Goal: Task Accomplishment & Management: Manage account settings

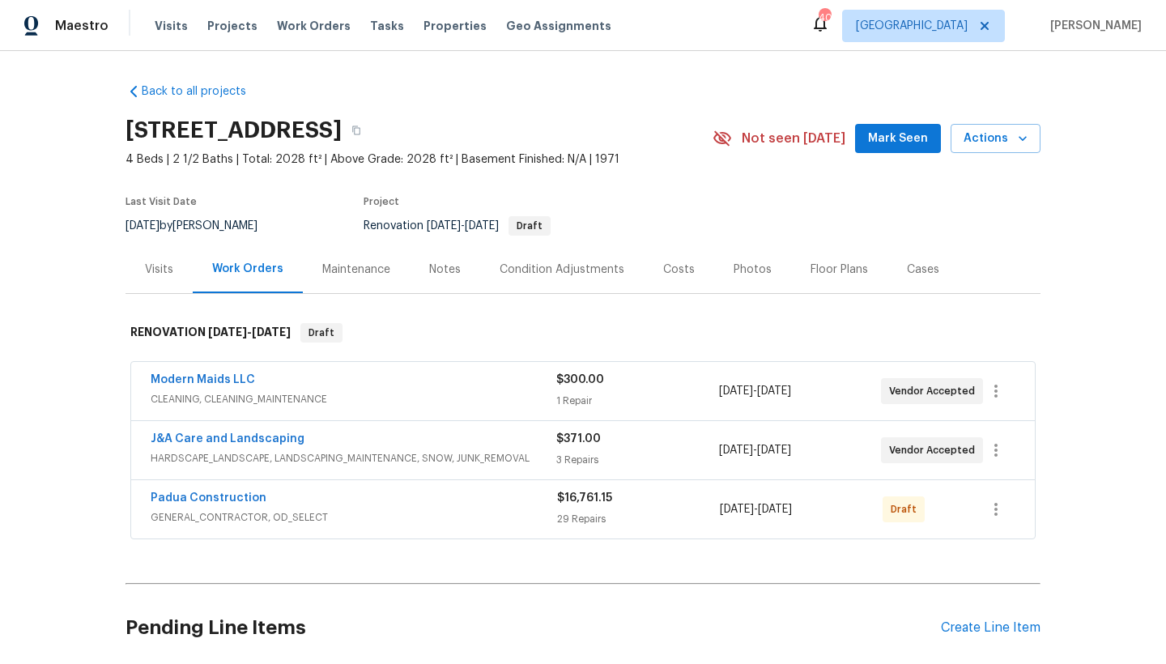
scroll to position [3, 0]
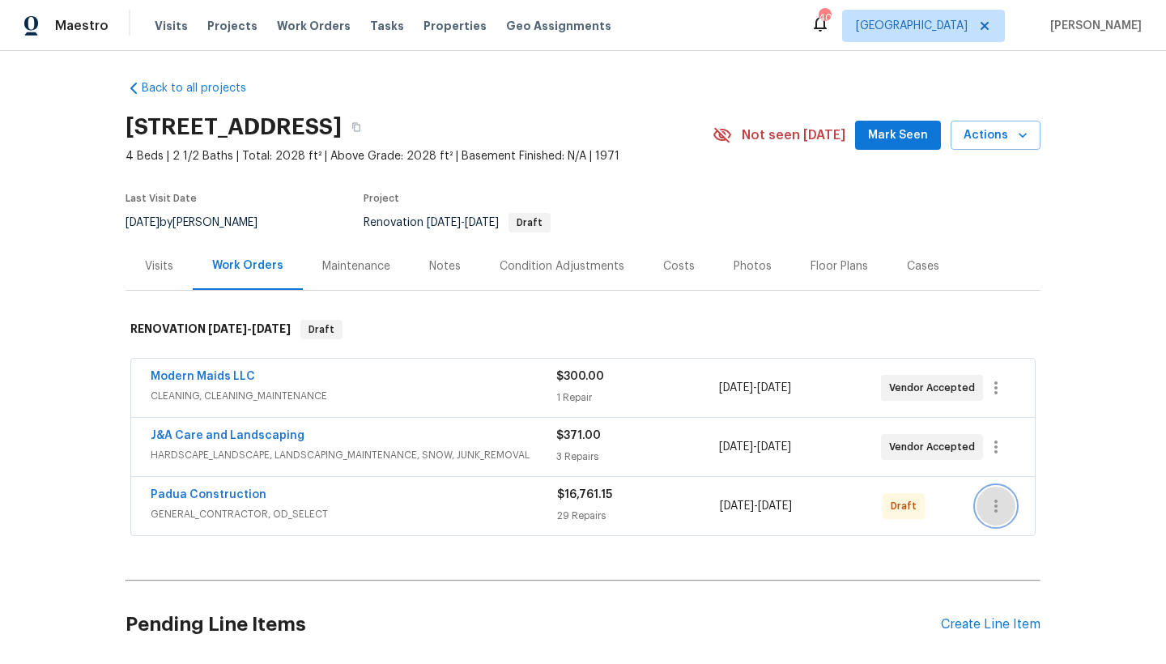
click at [995, 510] on icon "button" at bounding box center [996, 506] width 3 height 13
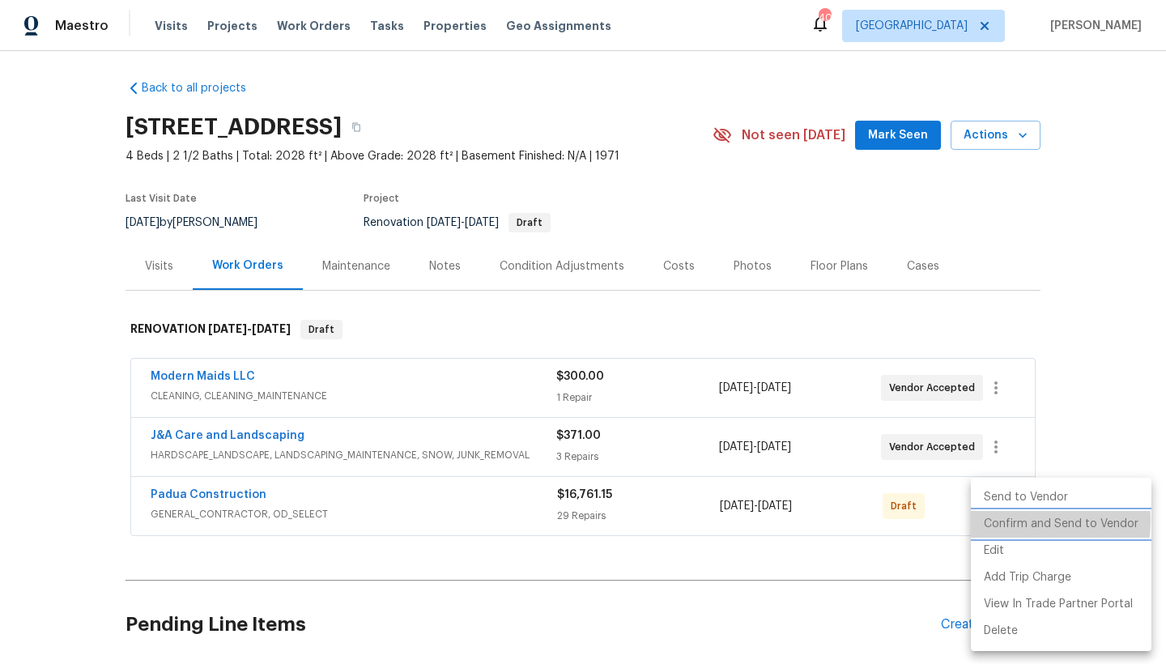
click at [1026, 521] on li "Confirm and Send to Vendor" at bounding box center [1061, 524] width 181 height 27
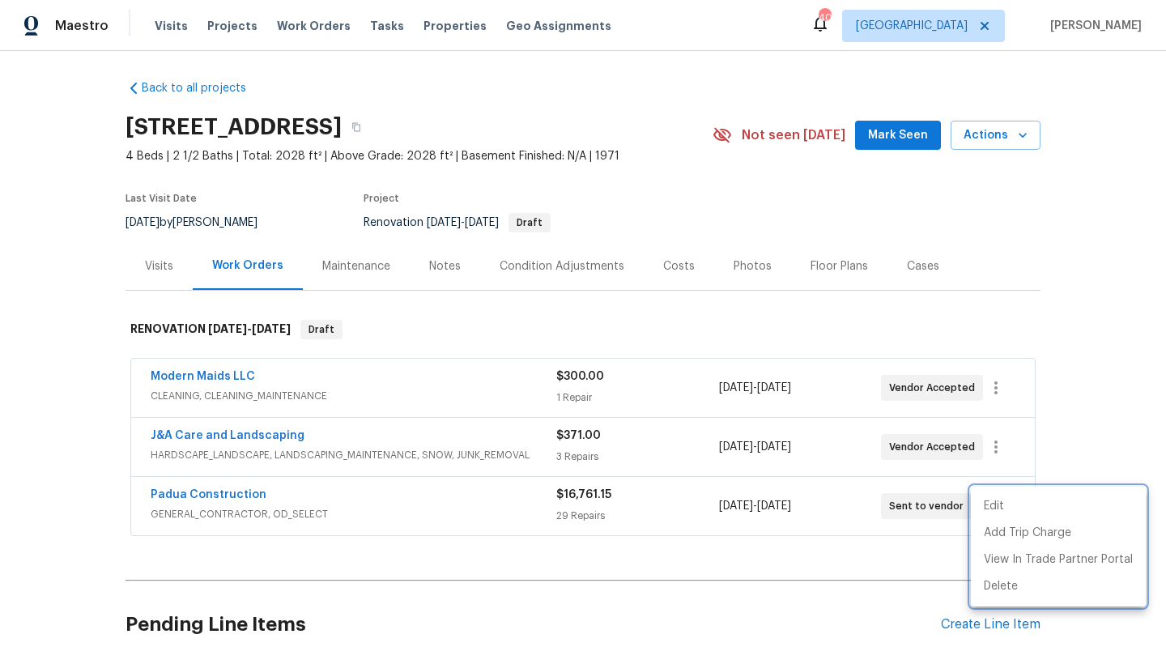
click at [1101, 268] on div at bounding box center [583, 332] width 1166 height 664
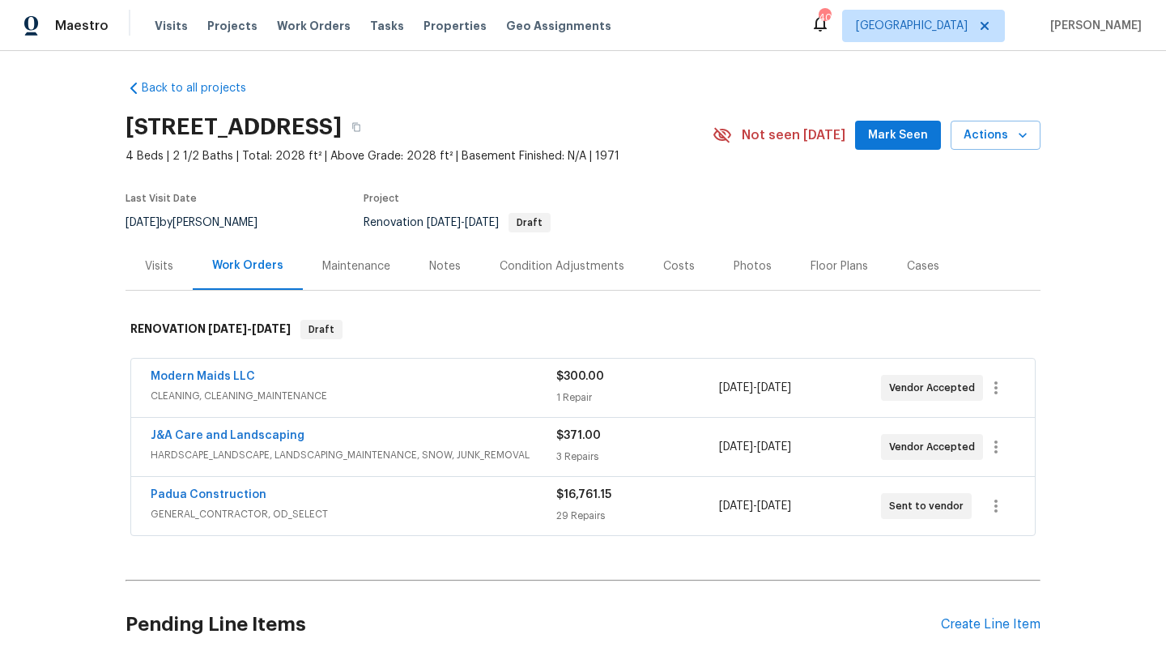
click at [672, 265] on div "Costs" at bounding box center [679, 266] width 32 height 16
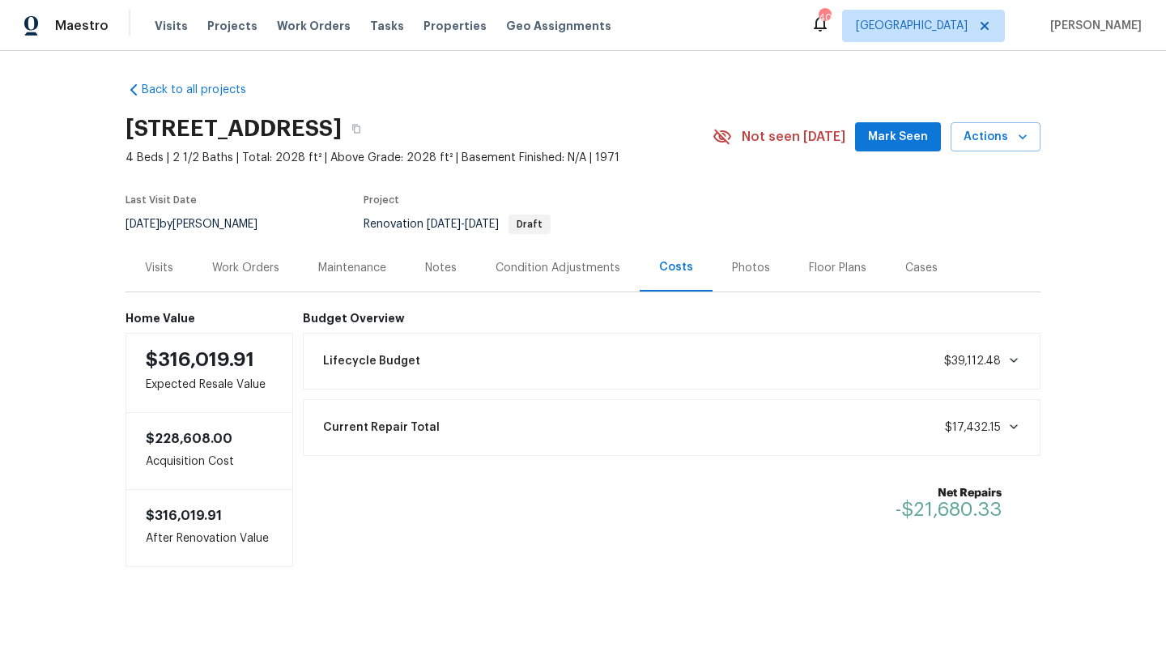
click at [248, 263] on div "Work Orders" at bounding box center [245, 268] width 67 height 16
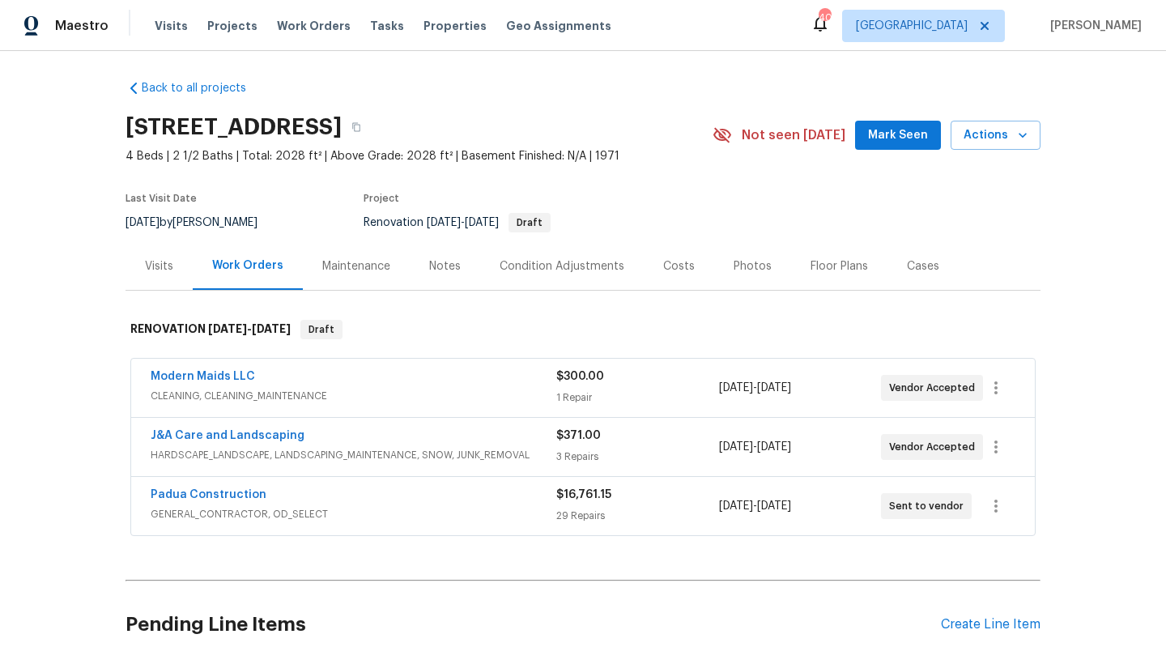
click at [536, 263] on div "Condition Adjustments" at bounding box center [562, 266] width 125 height 16
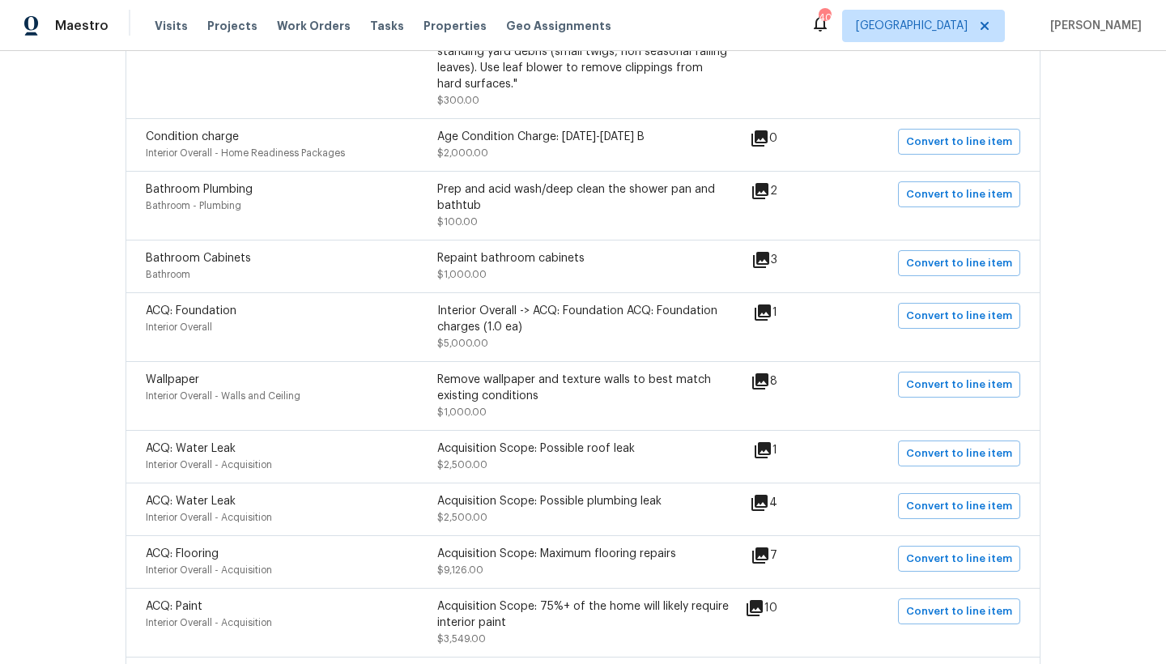
scroll to position [904, 0]
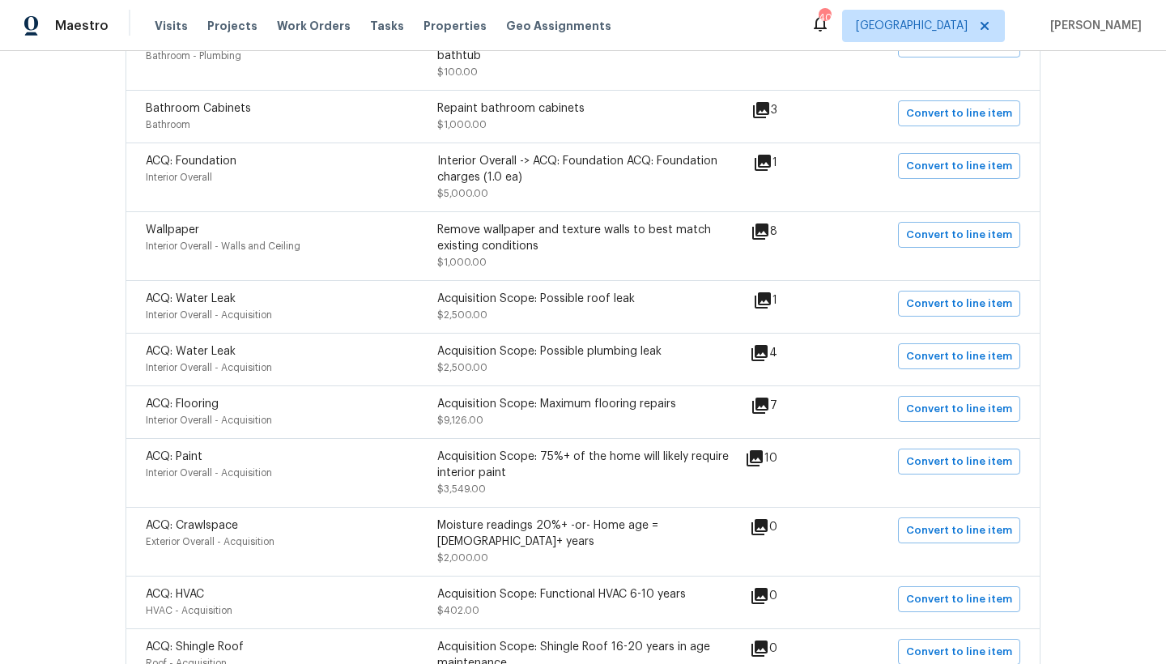
click at [770, 166] on icon at bounding box center [763, 163] width 16 height 16
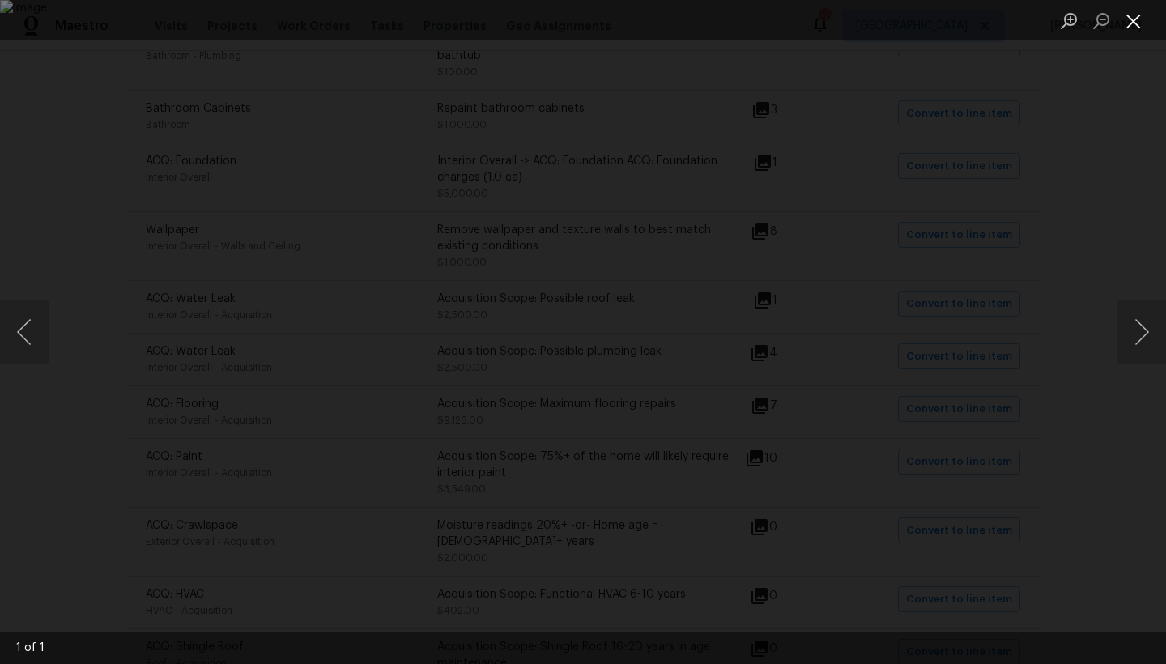
click at [1134, 16] on button "Close lightbox" at bounding box center [1134, 20] width 32 height 28
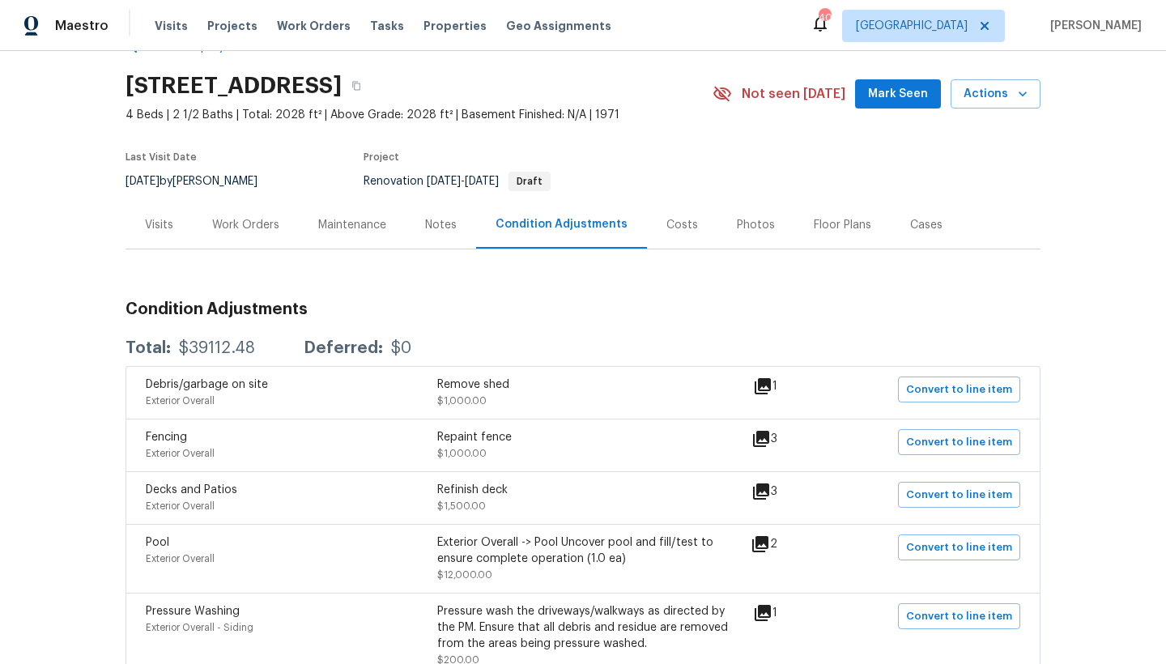
scroll to position [0, 0]
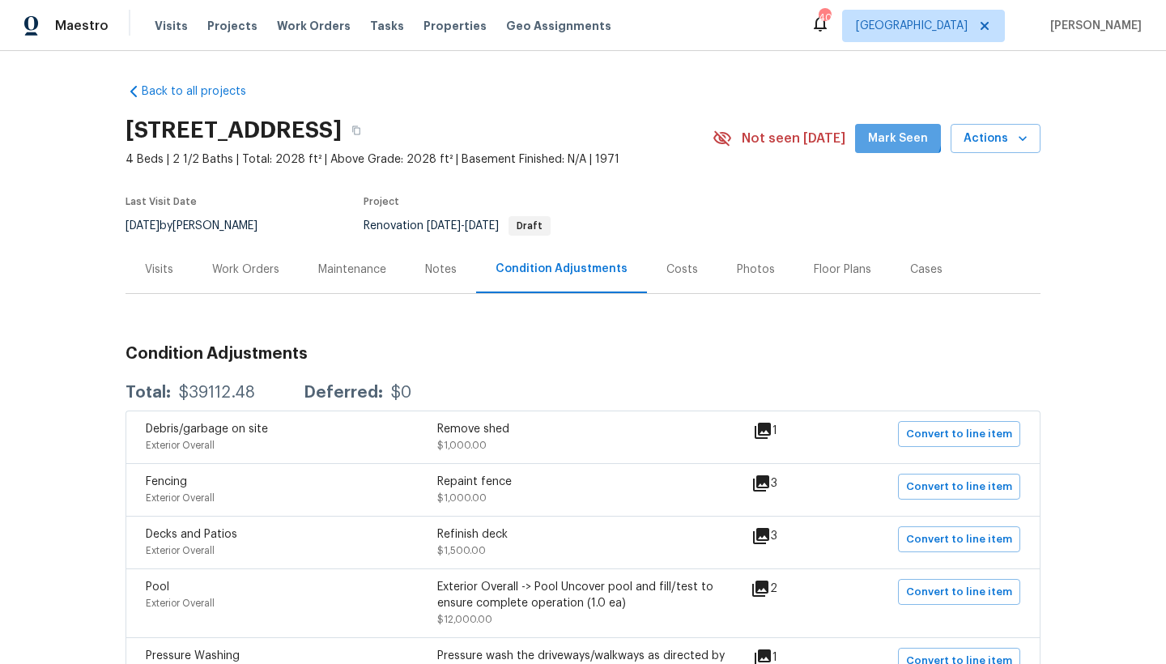
click at [881, 131] on span "Mark Seen" at bounding box center [898, 139] width 60 height 20
click at [226, 276] on div "Work Orders" at bounding box center [245, 270] width 67 height 16
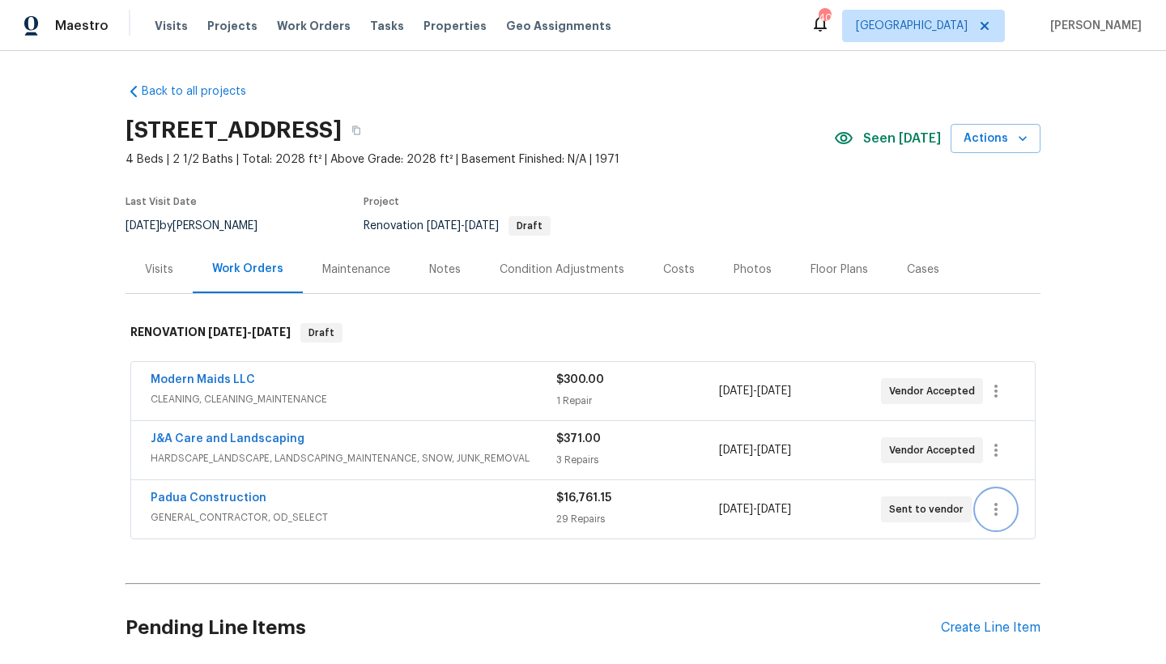
click at [995, 510] on icon "button" at bounding box center [996, 509] width 3 height 13
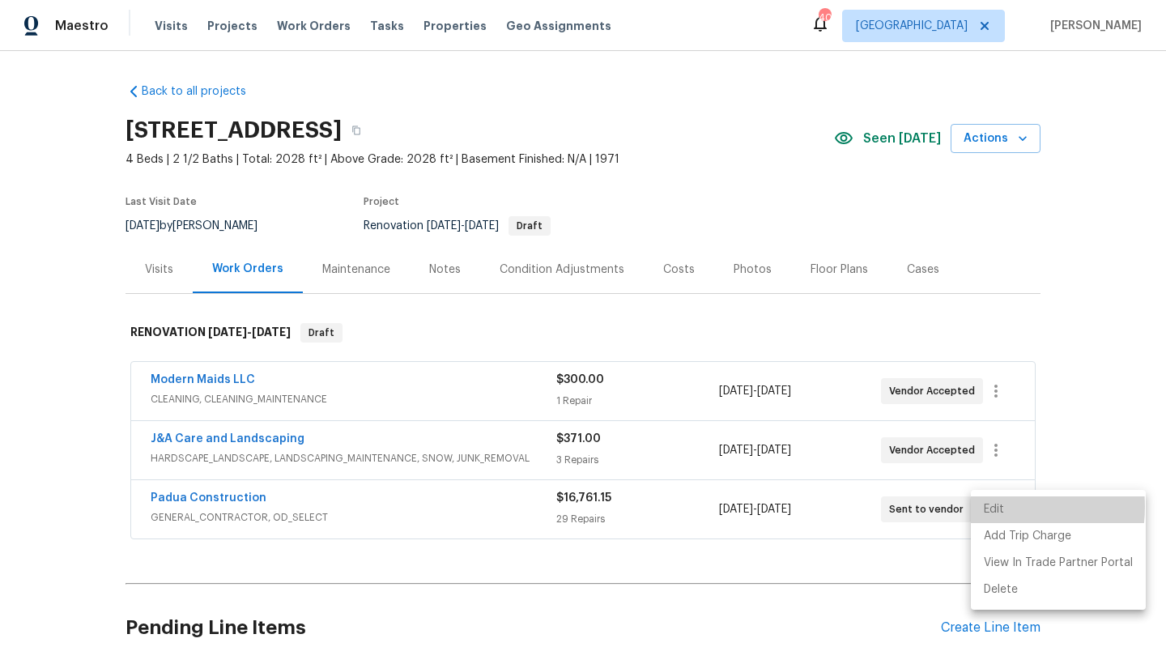
click at [995, 507] on li "Edit" at bounding box center [1058, 510] width 175 height 27
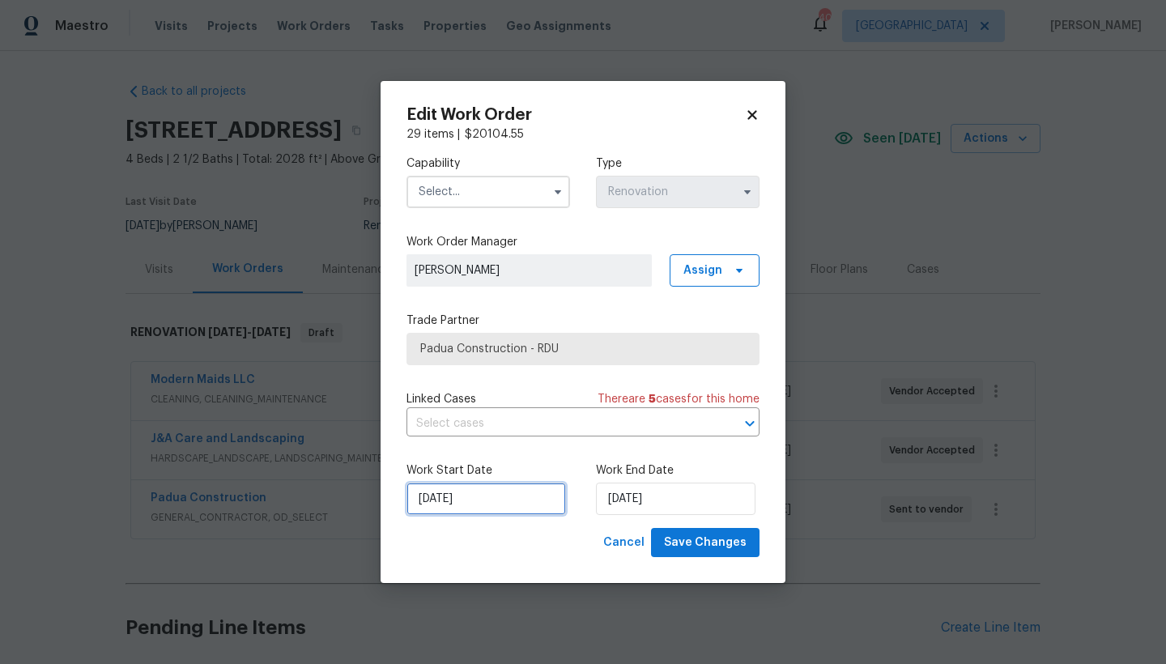
click at [438, 494] on input "[DATE]" at bounding box center [487, 499] width 160 height 32
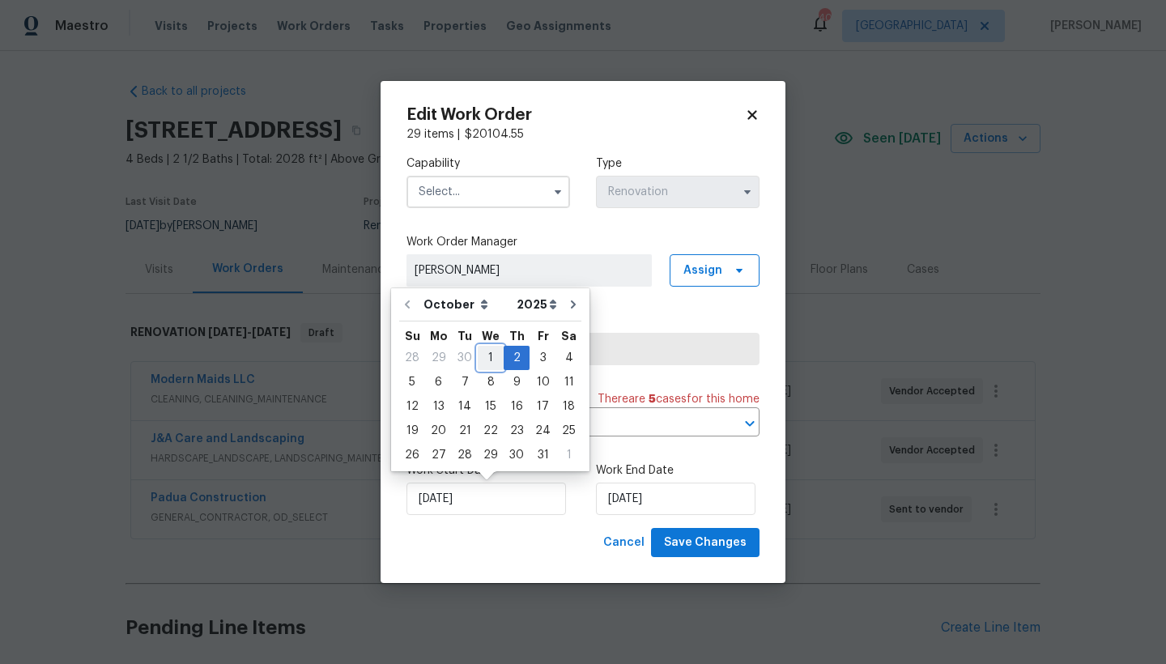
click at [486, 355] on div "1" at bounding box center [491, 358] width 26 height 23
type input "[DATE]"
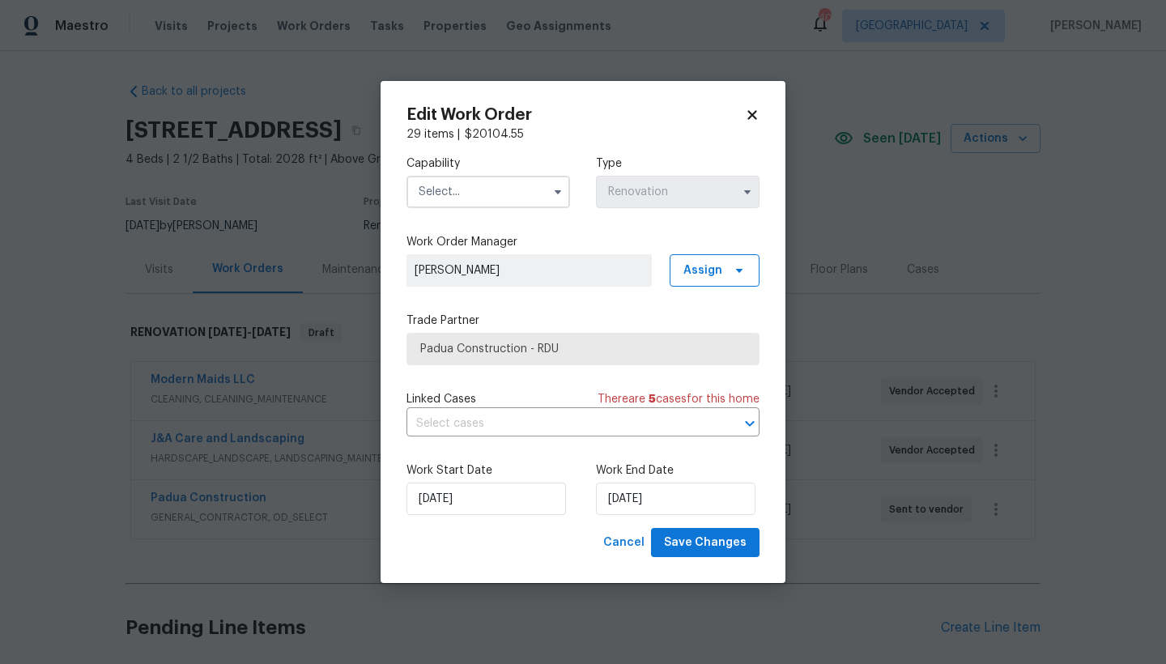
click at [450, 197] on input "text" at bounding box center [489, 192] width 164 height 32
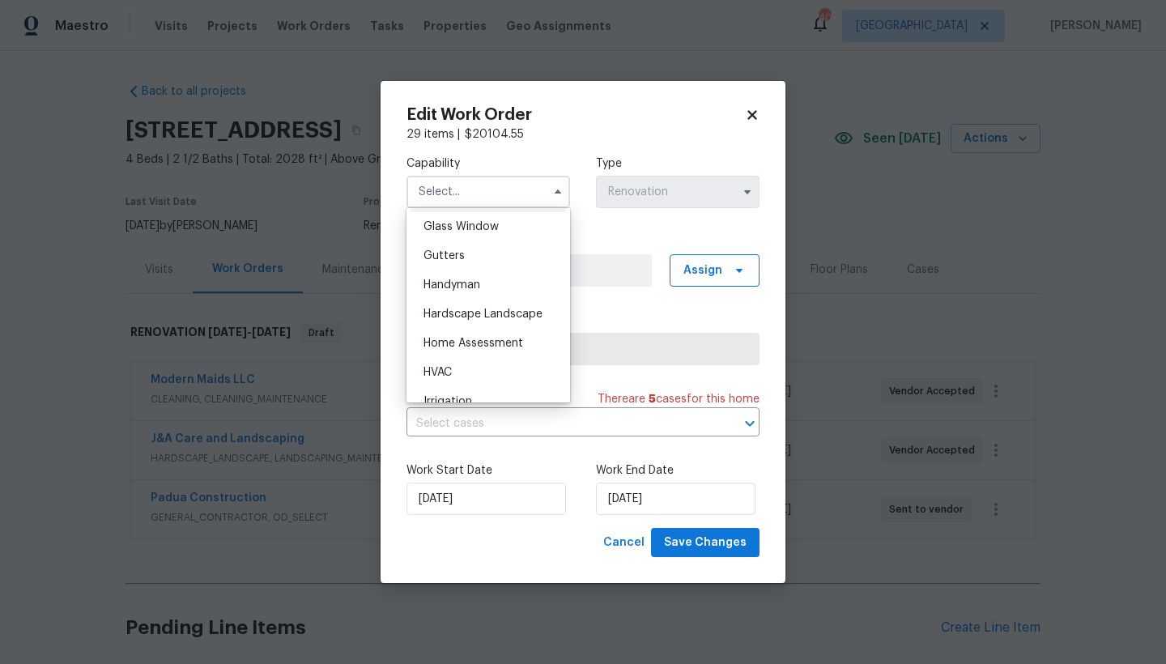
scroll to position [753, 0]
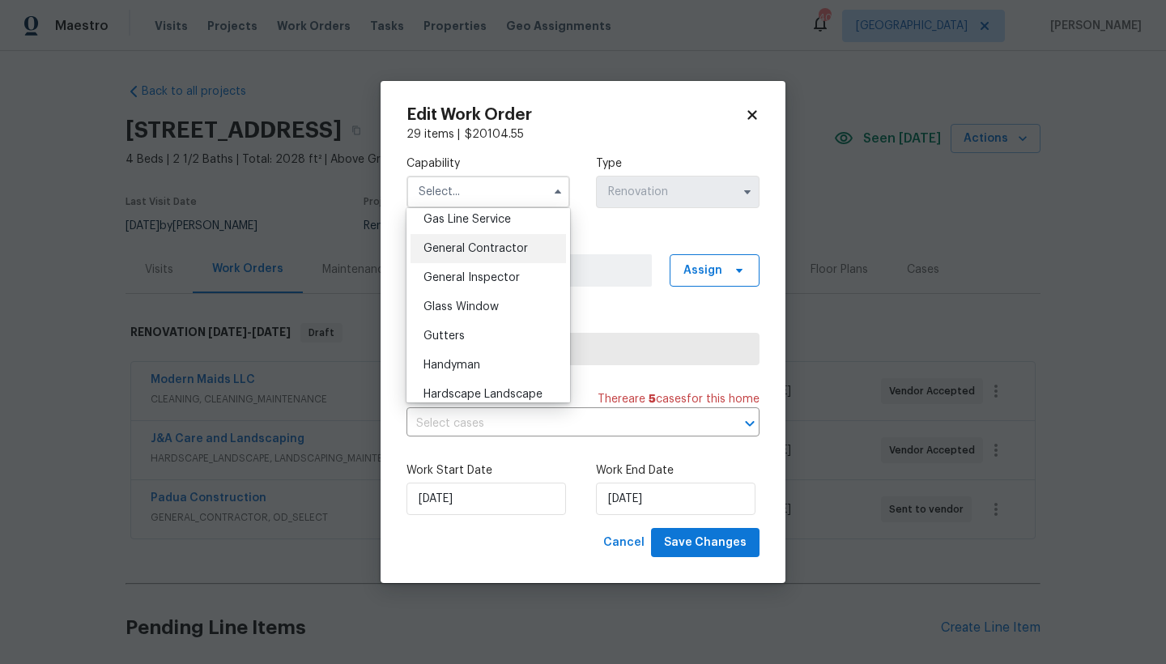
click at [444, 254] on span "General Contractor" at bounding box center [476, 248] width 104 height 11
type input "General Contractor"
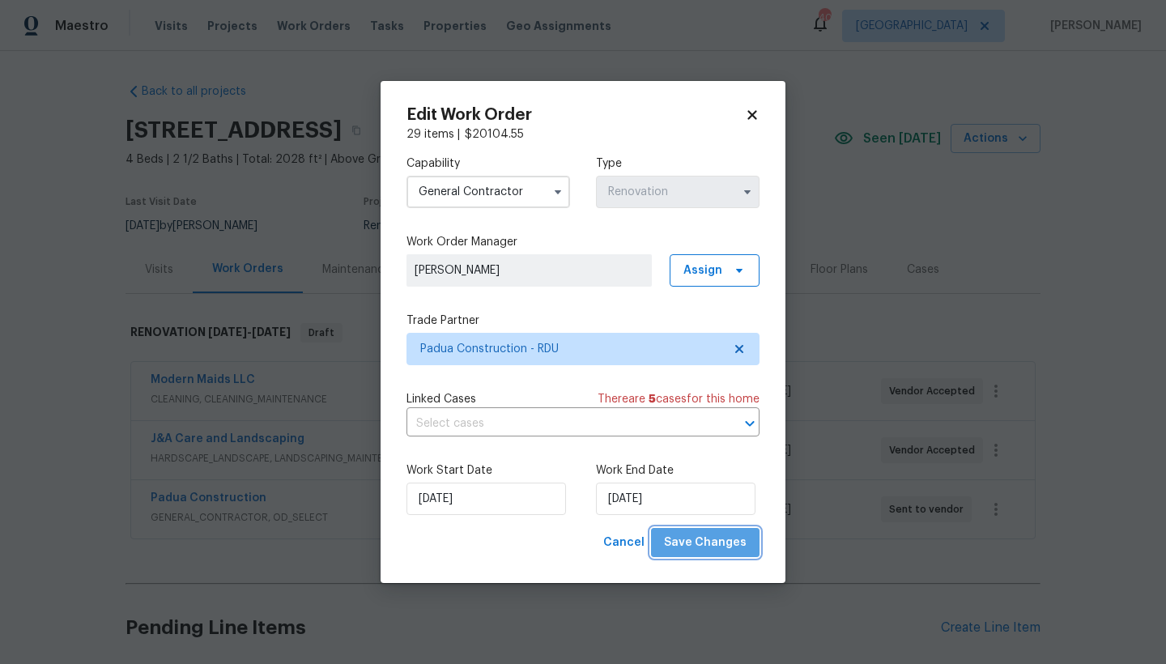
click at [715, 537] on span "Save Changes" at bounding box center [705, 543] width 83 height 20
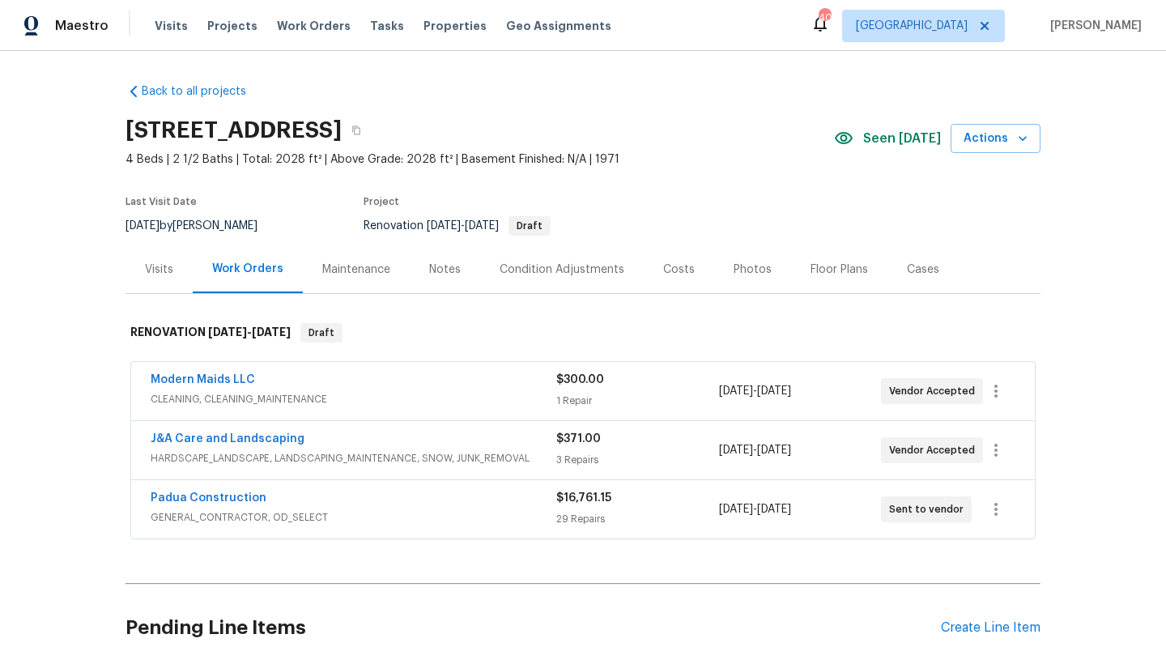
click at [228, 506] on div "Padua Construction" at bounding box center [354, 499] width 406 height 19
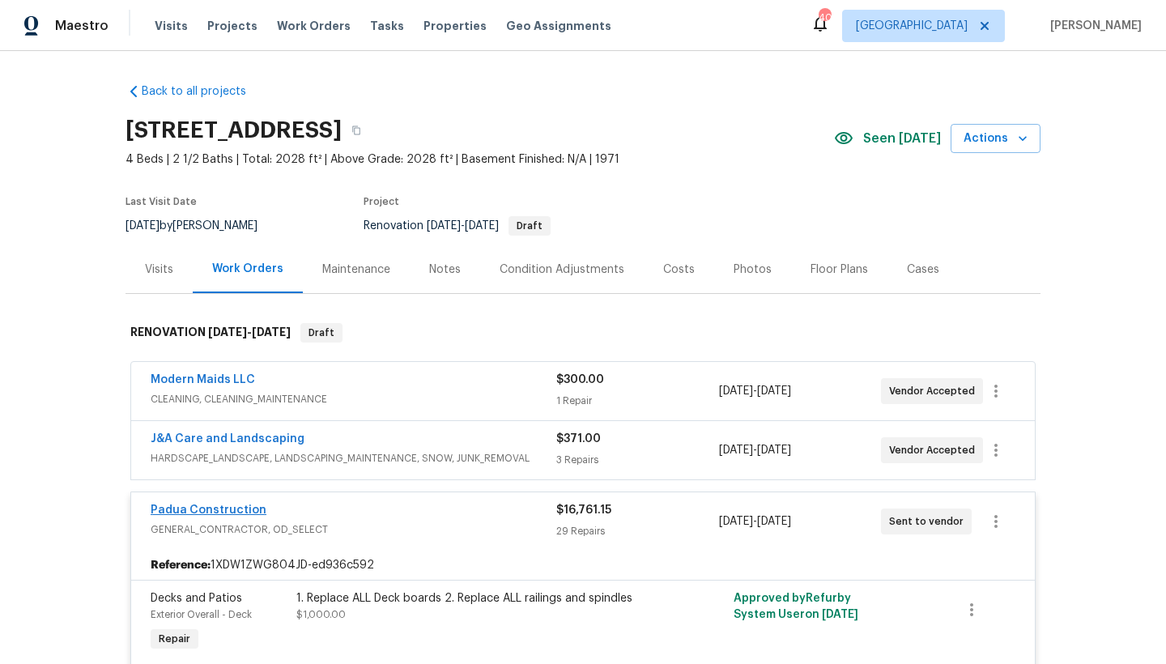
click at [227, 512] on link "Padua Construction" at bounding box center [209, 510] width 116 height 11
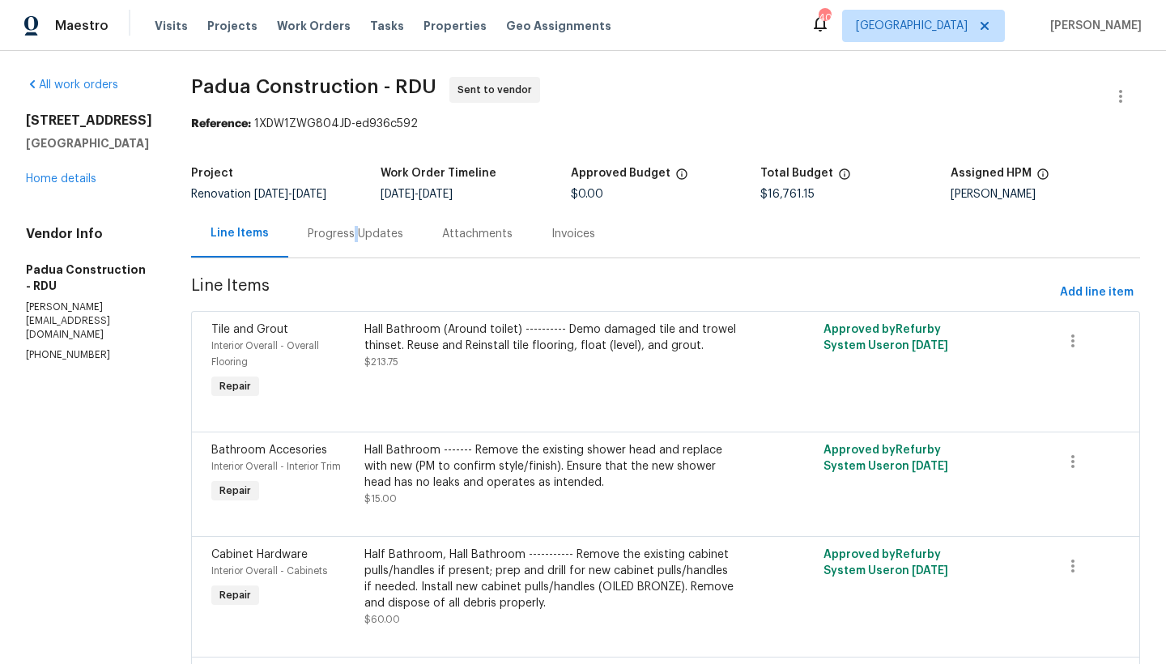
click at [317, 232] on div "Progress Updates" at bounding box center [356, 234] width 96 height 16
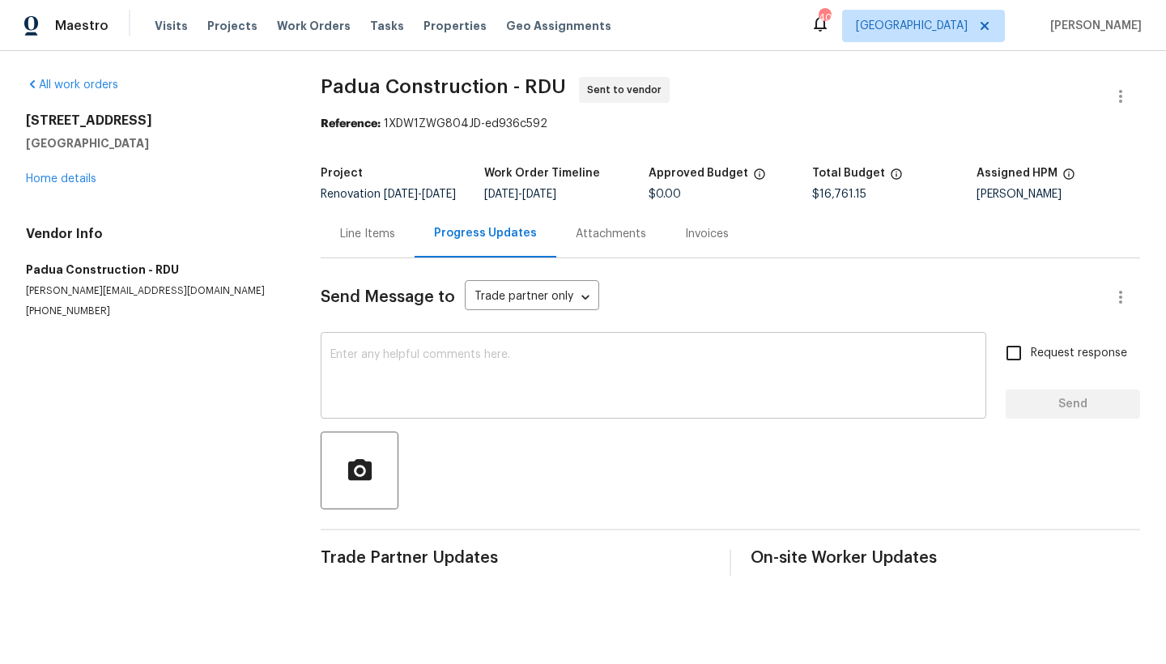
drag, startPoint x: 454, startPoint y: 383, endPoint x: 438, endPoint y: 386, distance: 15.7
click at [438, 386] on textarea at bounding box center [653, 377] width 646 height 57
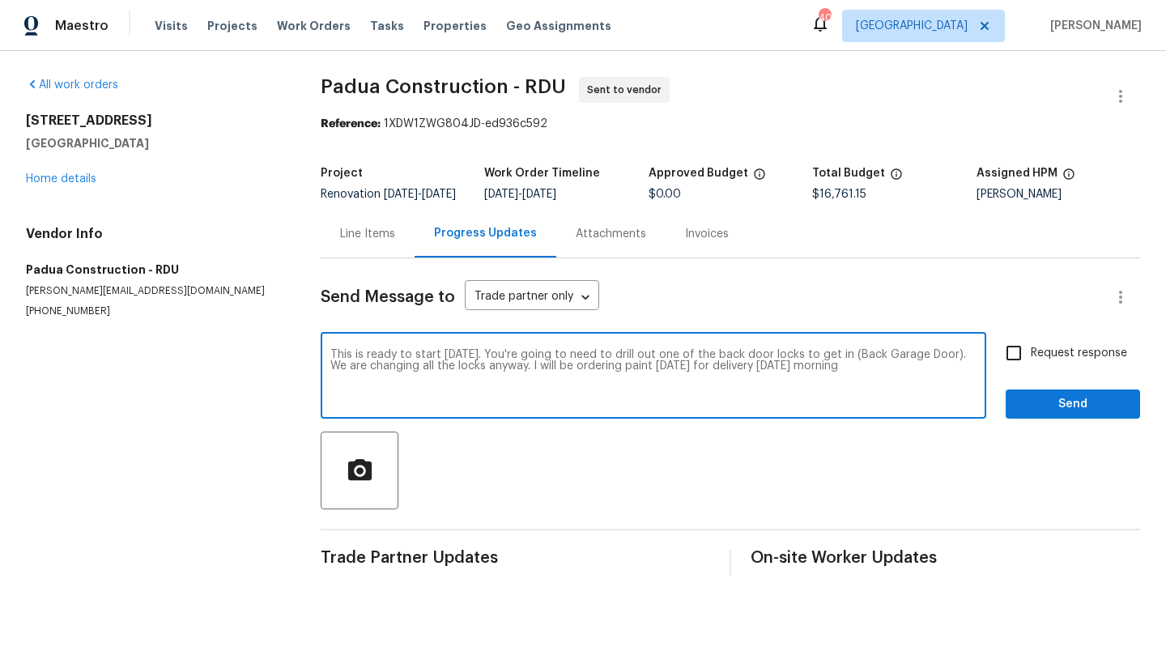
drag, startPoint x: 848, startPoint y: 382, endPoint x: 804, endPoint y: 383, distance: 44.6
click at [799, 382] on textarea "This is ready to start [DATE]. You're going to need to drill out one of the bac…" at bounding box center [653, 377] width 646 height 57
drag, startPoint x: 796, startPoint y: 379, endPoint x: 749, endPoint y: 382, distance: 47.0
click at [749, 382] on textarea "This is ready to start [DATE]. You're going to need to drill out one of the bac…" at bounding box center [653, 377] width 646 height 57
click at [868, 391] on textarea "This is ready to start [DATE]. You're going to need to drill out one of the bac…" at bounding box center [653, 377] width 646 height 57
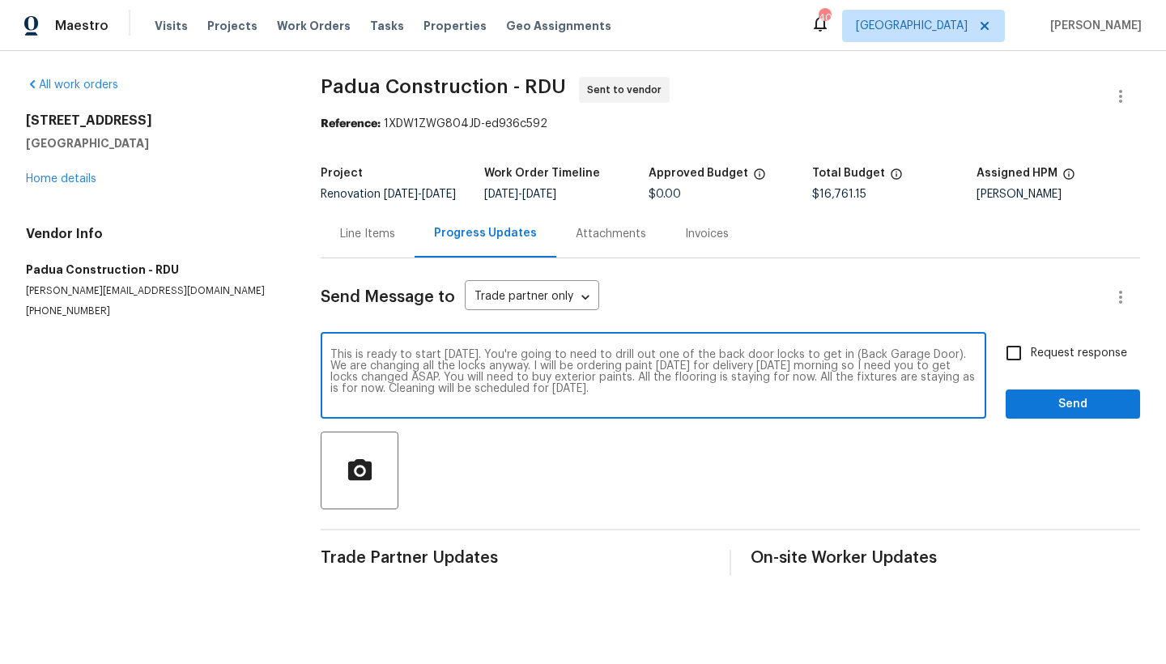
type textarea "This is ready to start [DATE]. You're going to need to drill out one of the bac…"
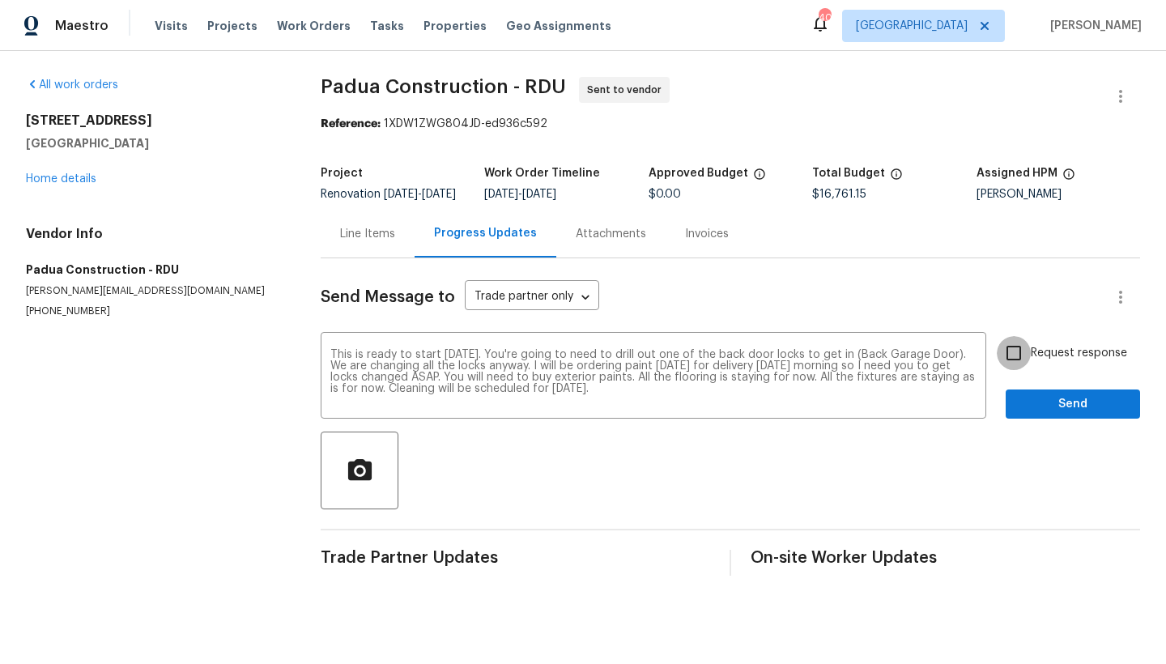
click at [1000, 365] on input "Request response" at bounding box center [1014, 353] width 34 height 34
checkbox input "true"
click at [1025, 415] on span "Send" at bounding box center [1073, 404] width 109 height 20
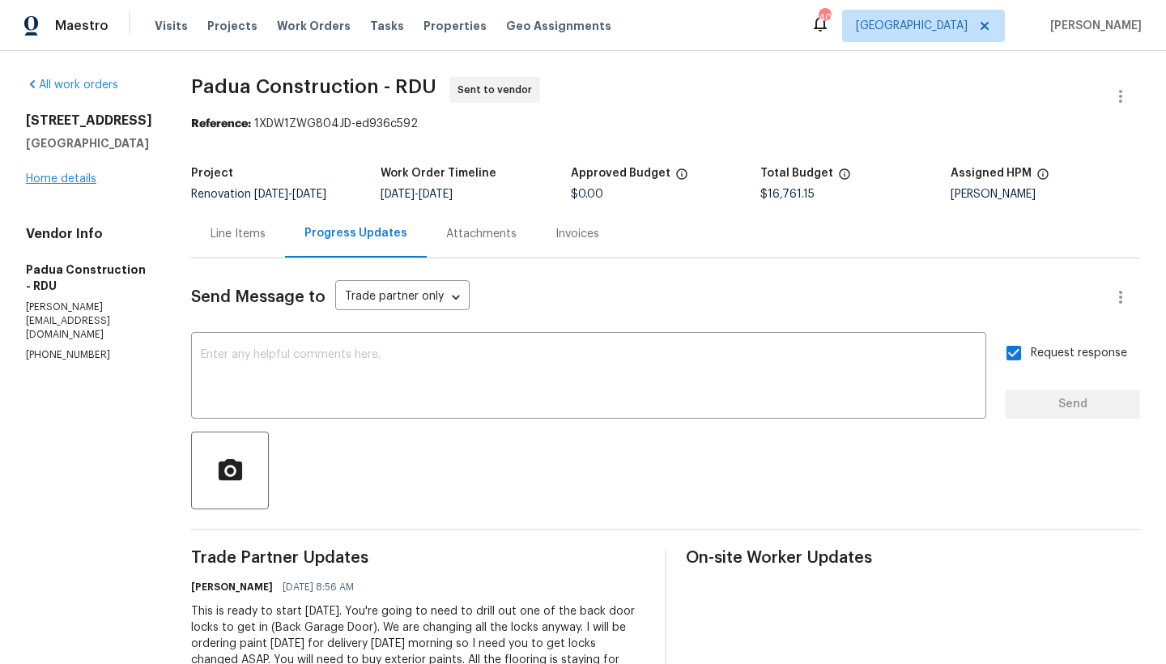
click at [76, 185] on link "Home details" at bounding box center [61, 178] width 70 height 11
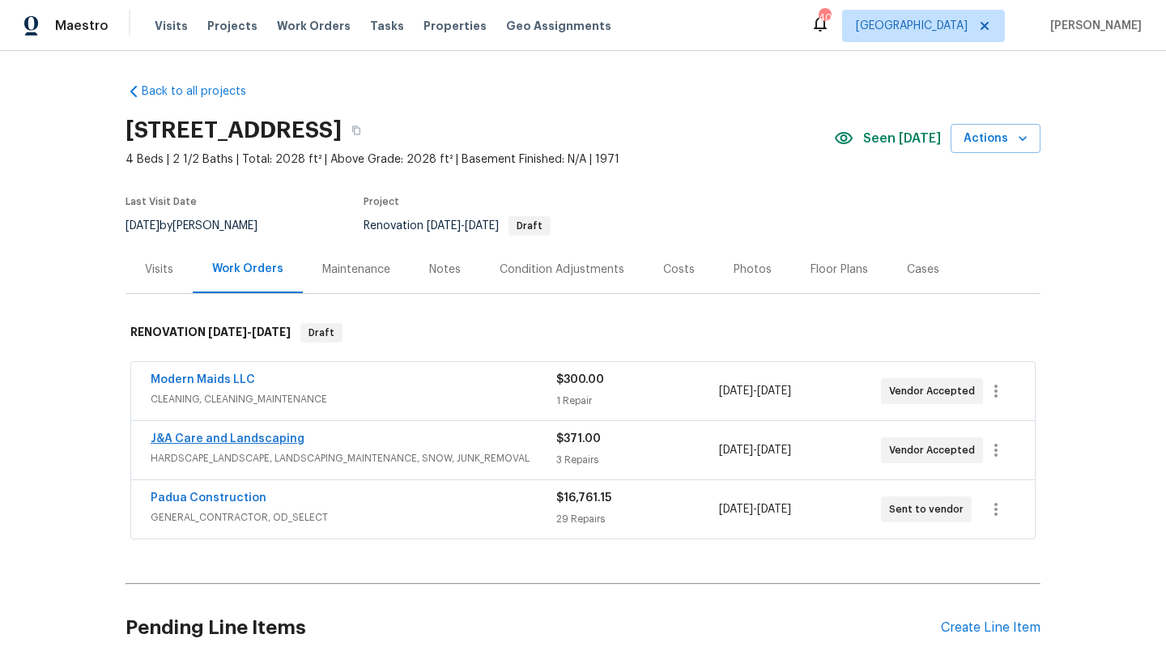
click at [230, 434] on link "J&A Care and Landscaping" at bounding box center [228, 438] width 154 height 11
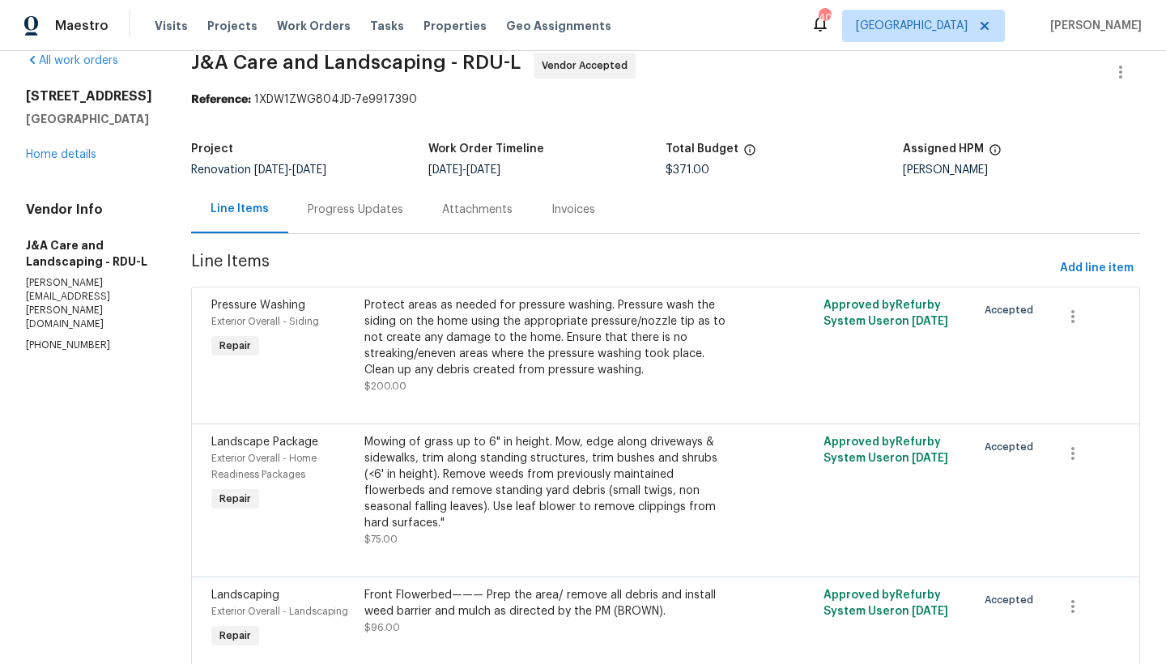
scroll to position [100, 0]
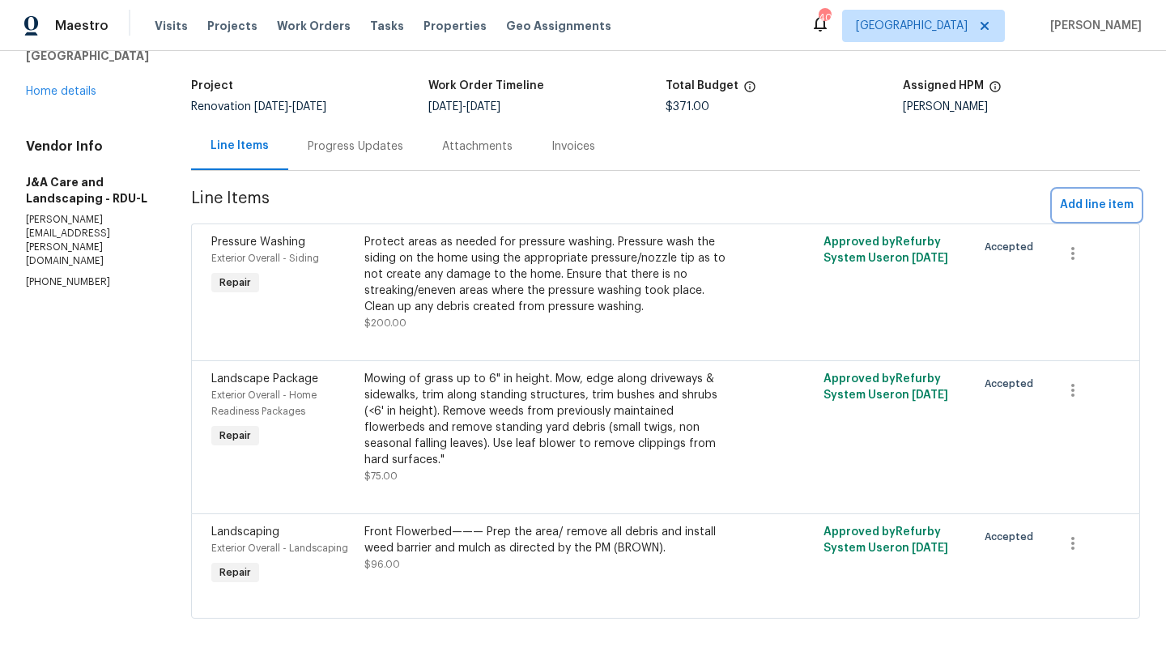
click at [1091, 195] on span "Add line item" at bounding box center [1097, 205] width 74 height 20
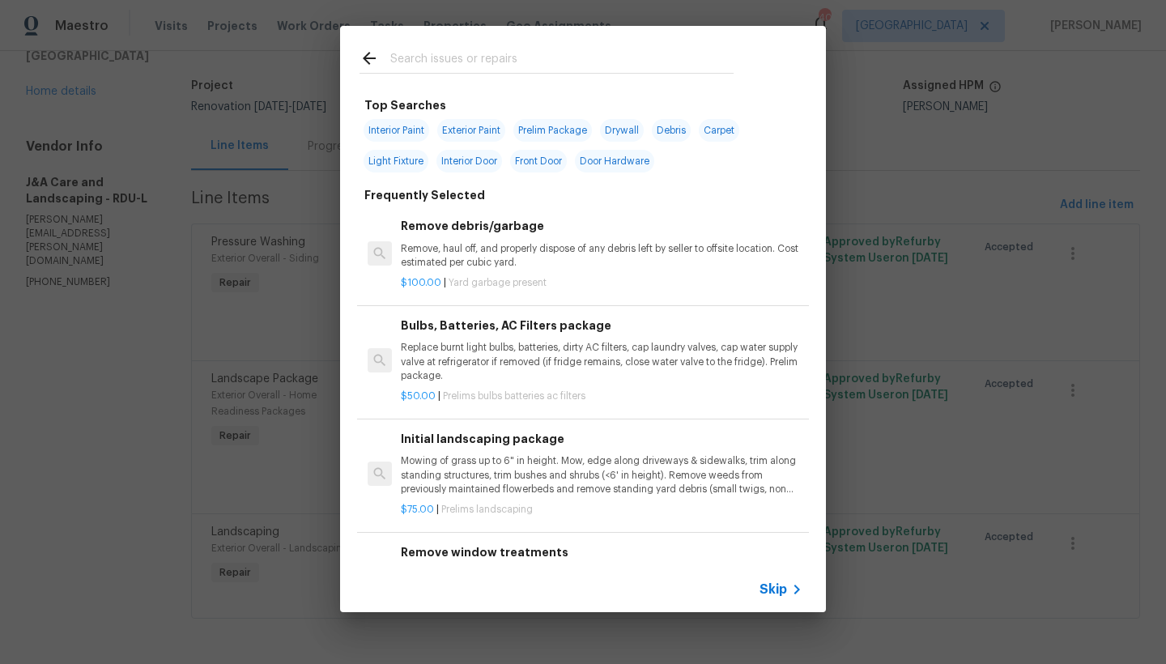
click at [424, 59] on input "text" at bounding box center [561, 61] width 343 height 24
click at [371, 53] on icon at bounding box center [369, 58] width 19 height 19
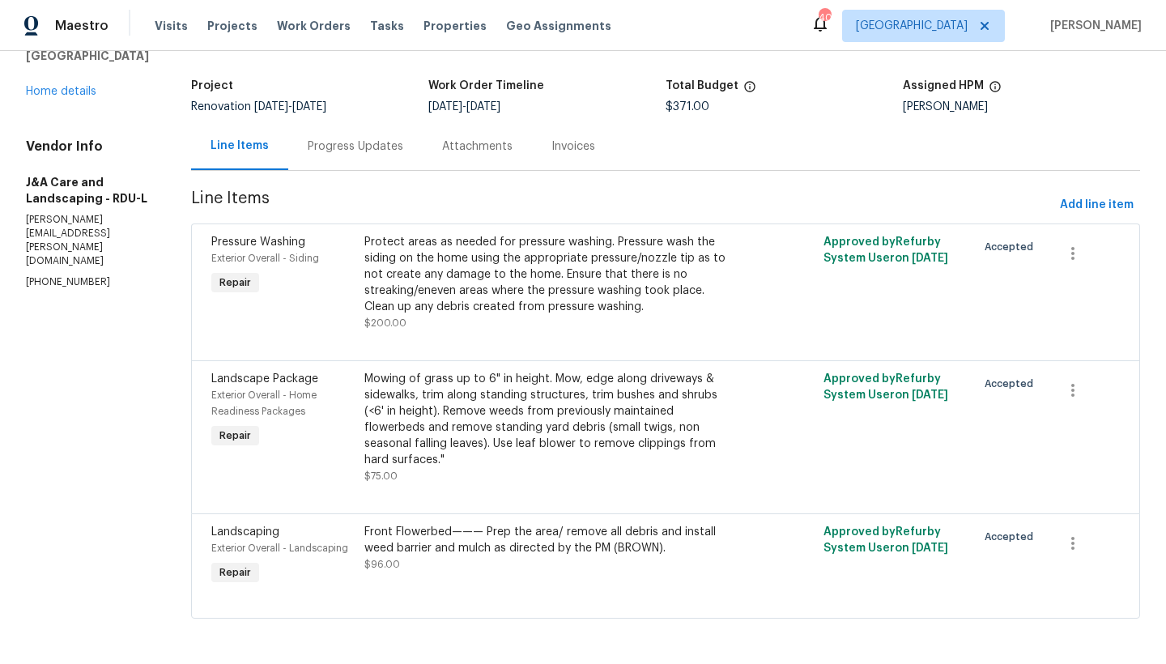
click at [444, 534] on div "Front Flowerbed——— Prep the area/ remove all debris and install weed barrier an…" at bounding box center [551, 540] width 373 height 32
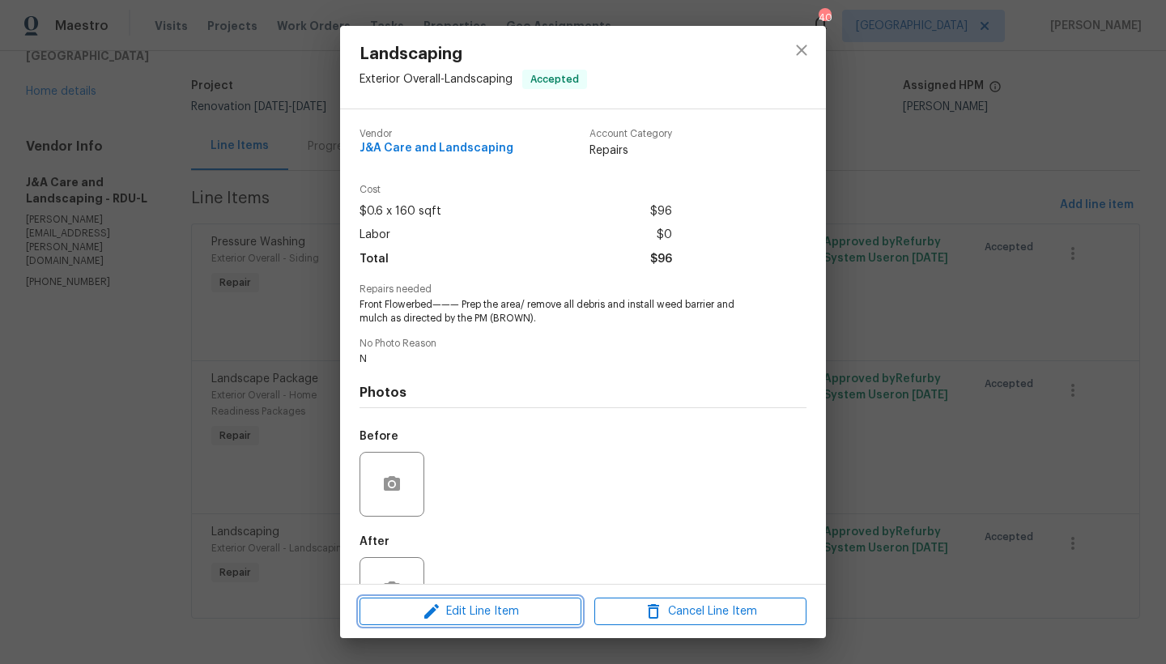
click at [484, 619] on span "Edit Line Item" at bounding box center [471, 612] width 212 height 20
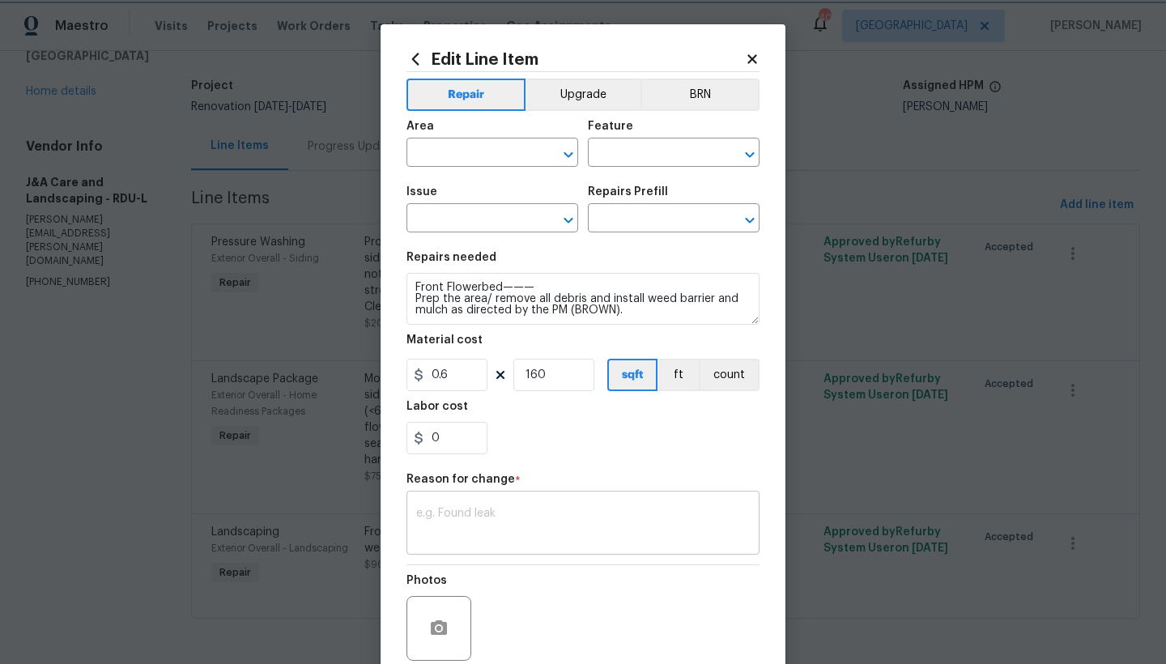
type input "Exterior Overall"
type input "Landscaping"
type input "Apply Weed barrier & Mulch/Bark $0.60"
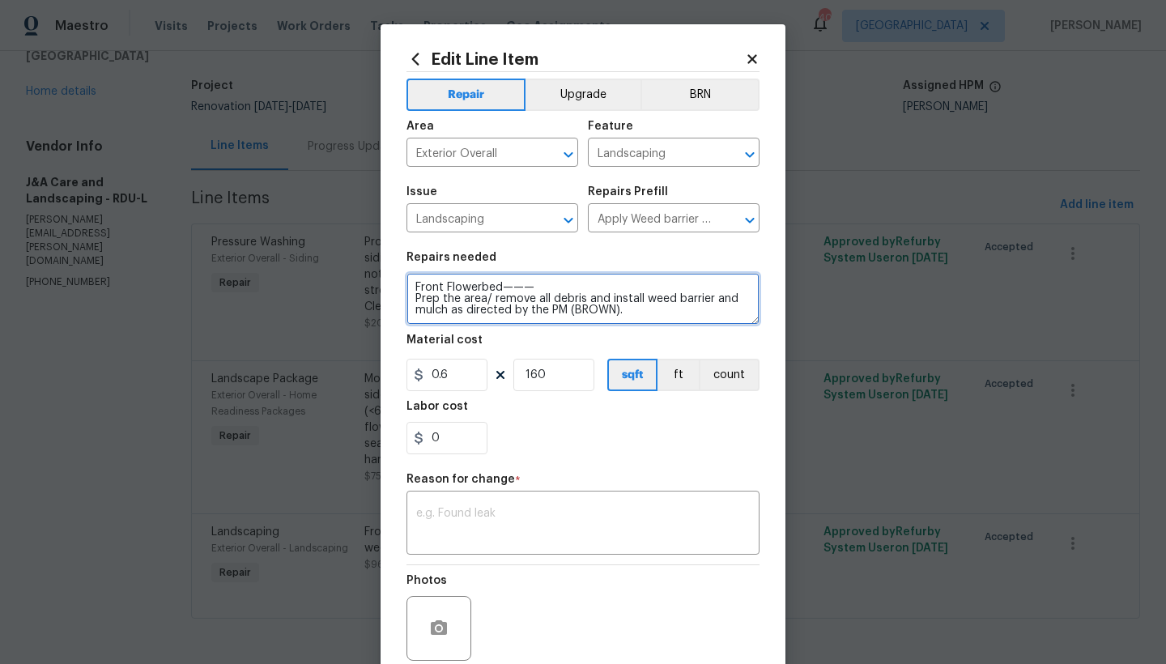
click at [496, 290] on textarea "Front Flowerbed——— Prep the area/ remove all debris and install weed barrier an…" at bounding box center [583, 299] width 353 height 52
type textarea "Front Flowerbed, Deck Stairs flowerbed——— Prep the area/ remove all debris and …"
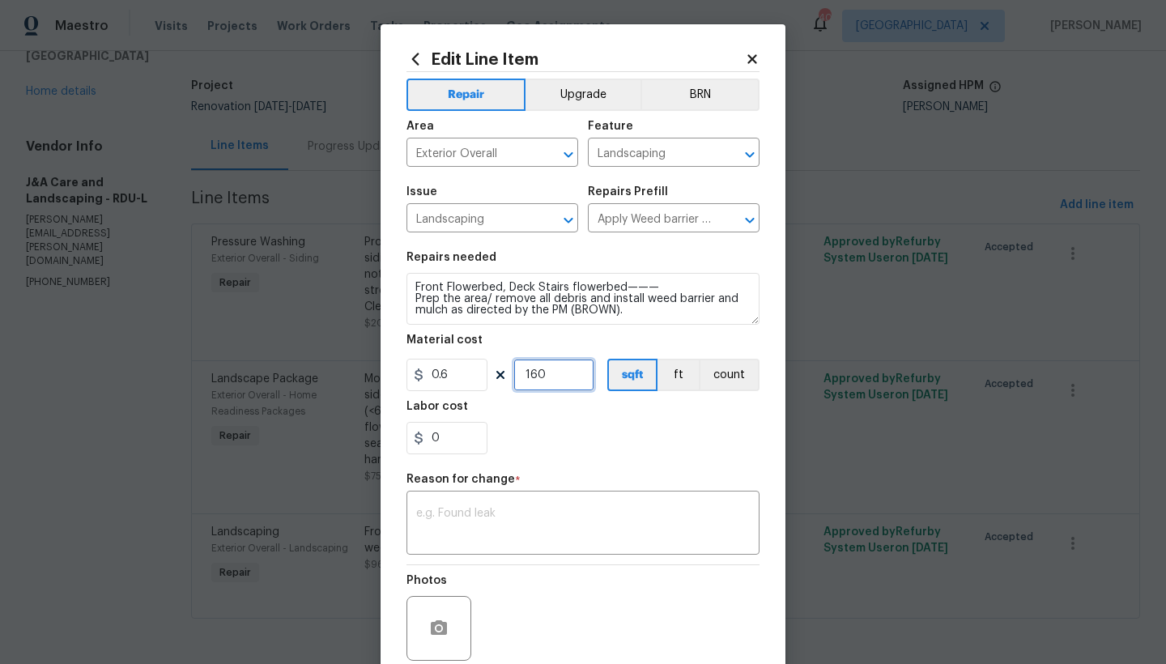
drag, startPoint x: 555, startPoint y: 378, endPoint x: 506, endPoint y: 380, distance: 48.6
click at [506, 379] on div "0.6 160 sqft ft count" at bounding box center [583, 375] width 353 height 32
type input "200"
drag, startPoint x: 555, startPoint y: 441, endPoint x: 472, endPoint y: 557, distance: 142.3
click at [555, 442] on div "0" at bounding box center [583, 438] width 353 height 32
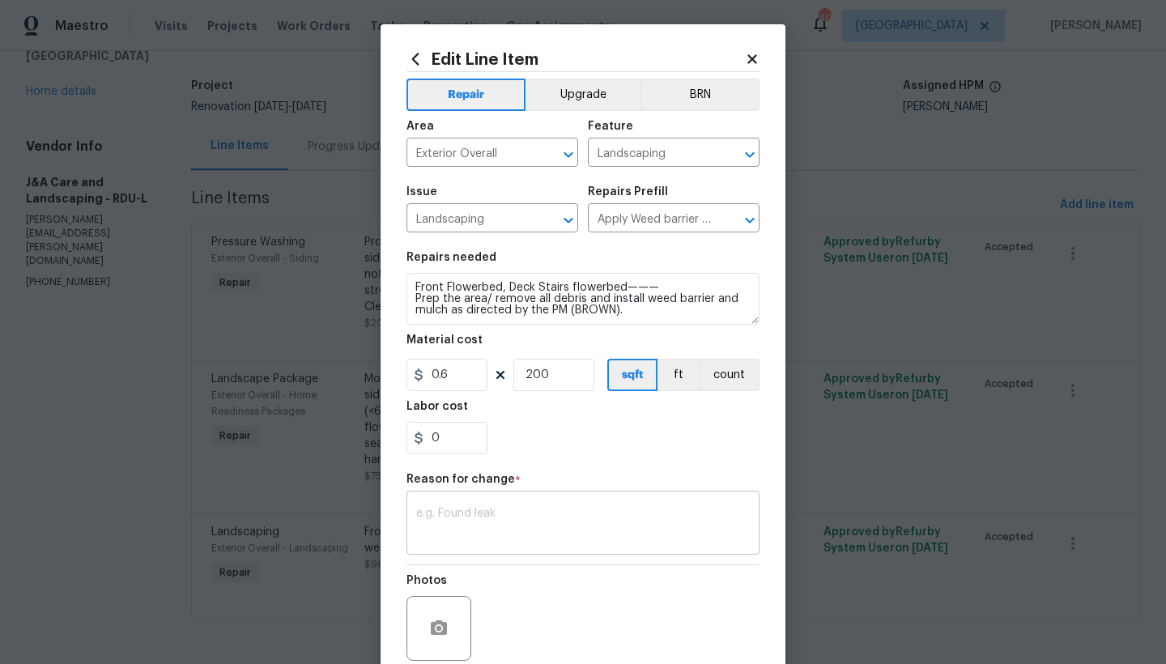
click at [483, 525] on textarea at bounding box center [583, 525] width 334 height 34
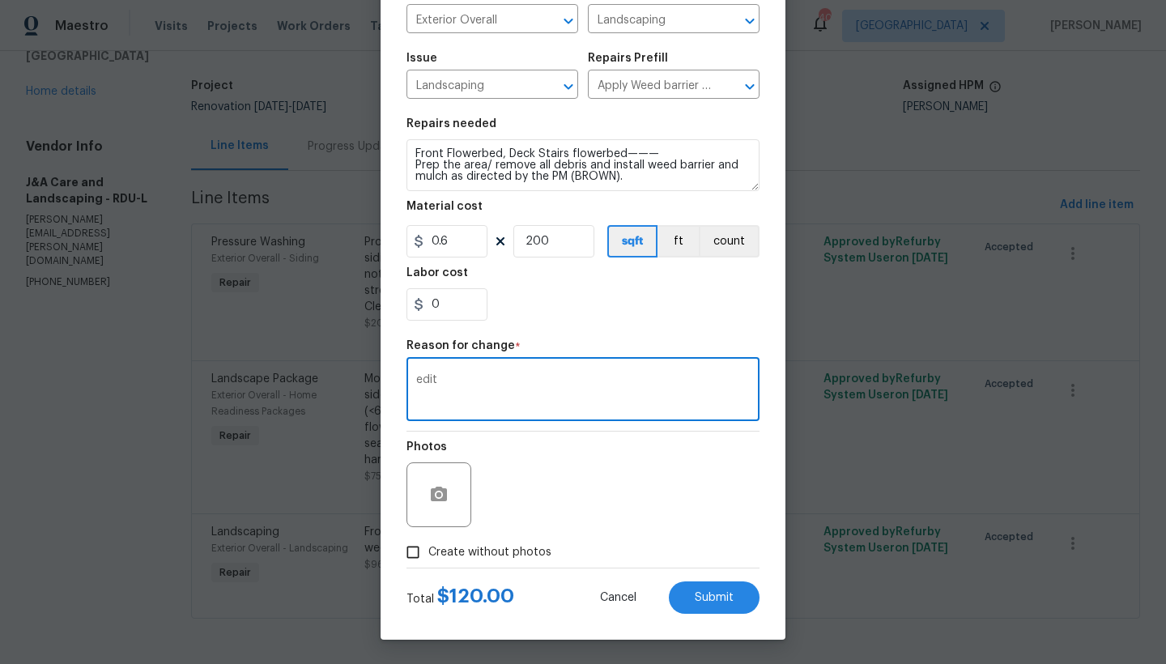
type textarea "edit"
click at [406, 553] on input "Create without photos" at bounding box center [413, 552] width 31 height 31
checkbox input "true"
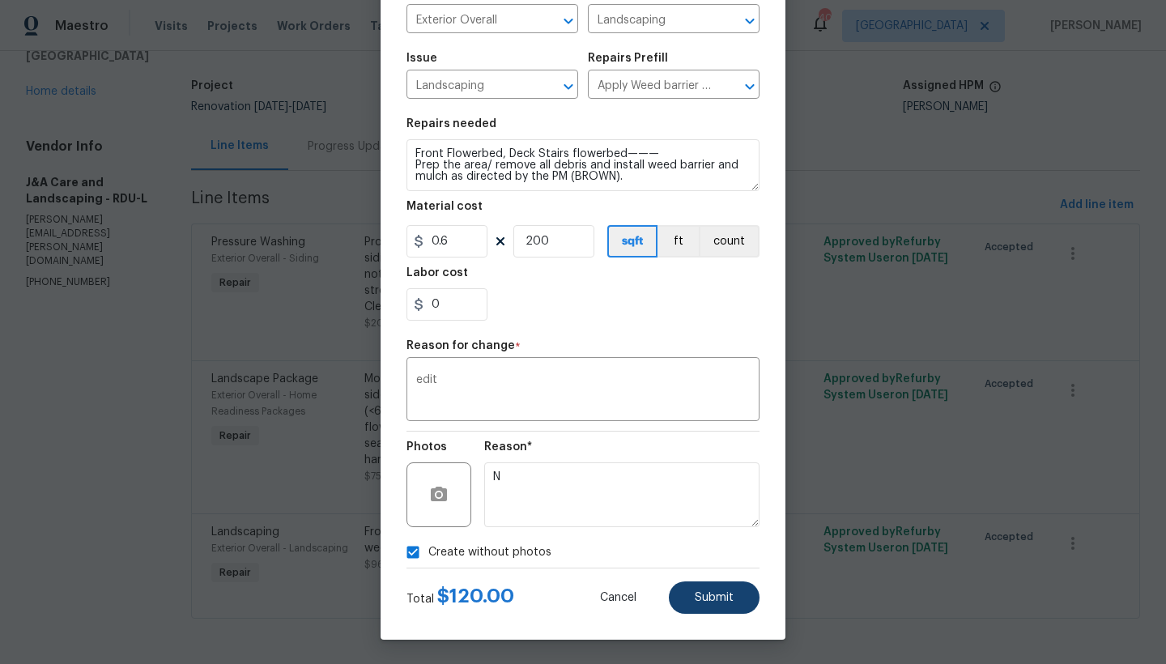
click at [703, 599] on span "Submit" at bounding box center [714, 598] width 39 height 12
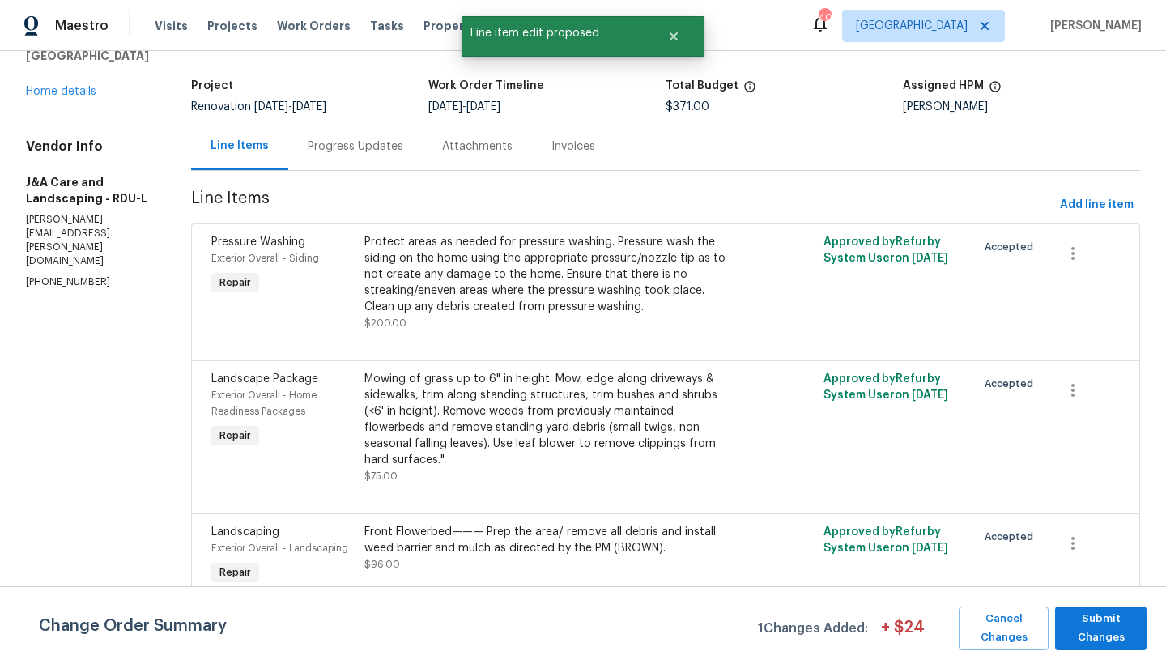
scroll to position [0, 0]
click at [1098, 628] on span "Submit Changes" at bounding box center [1101, 628] width 75 height 37
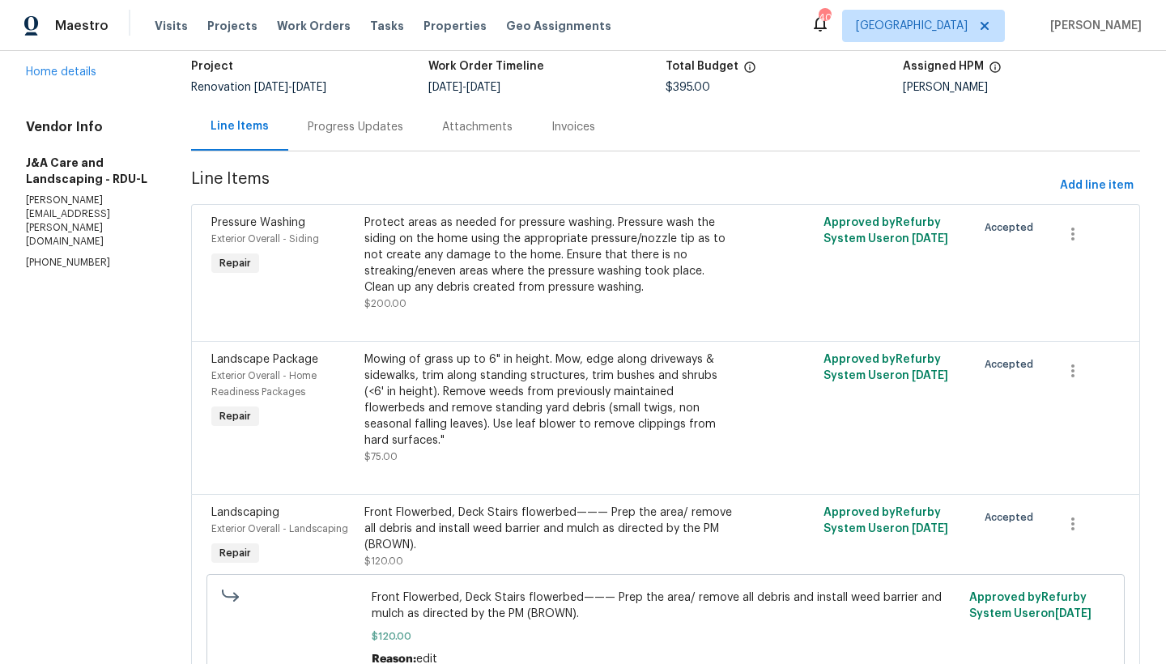
scroll to position [35, 0]
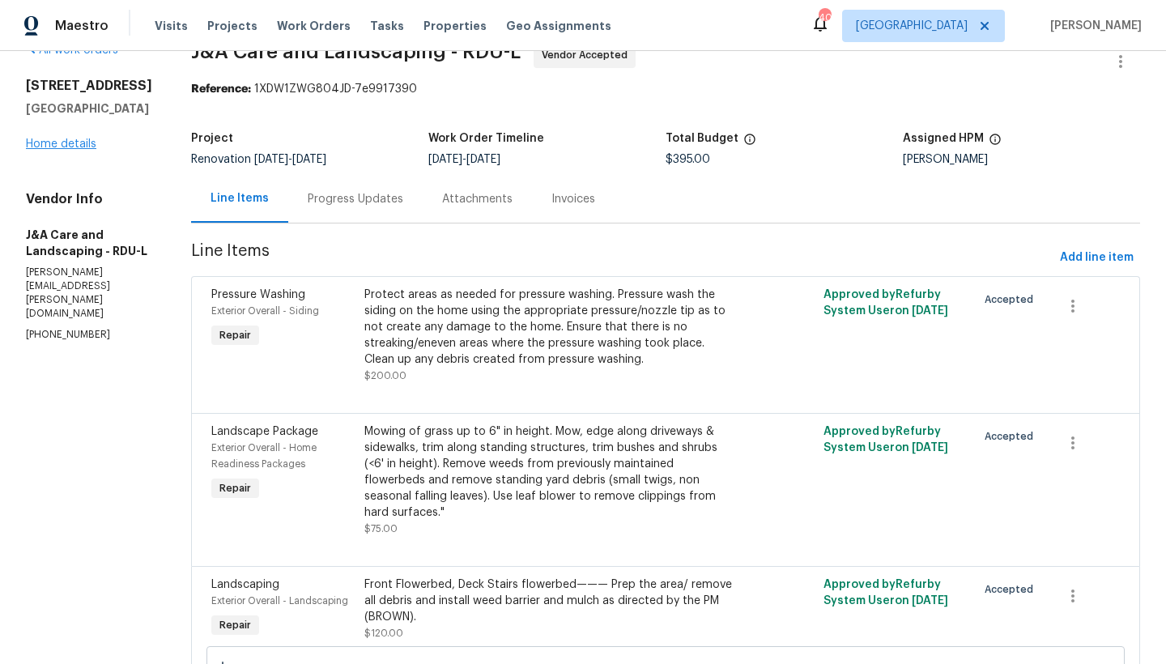
click at [56, 144] on link "Home details" at bounding box center [61, 144] width 70 height 11
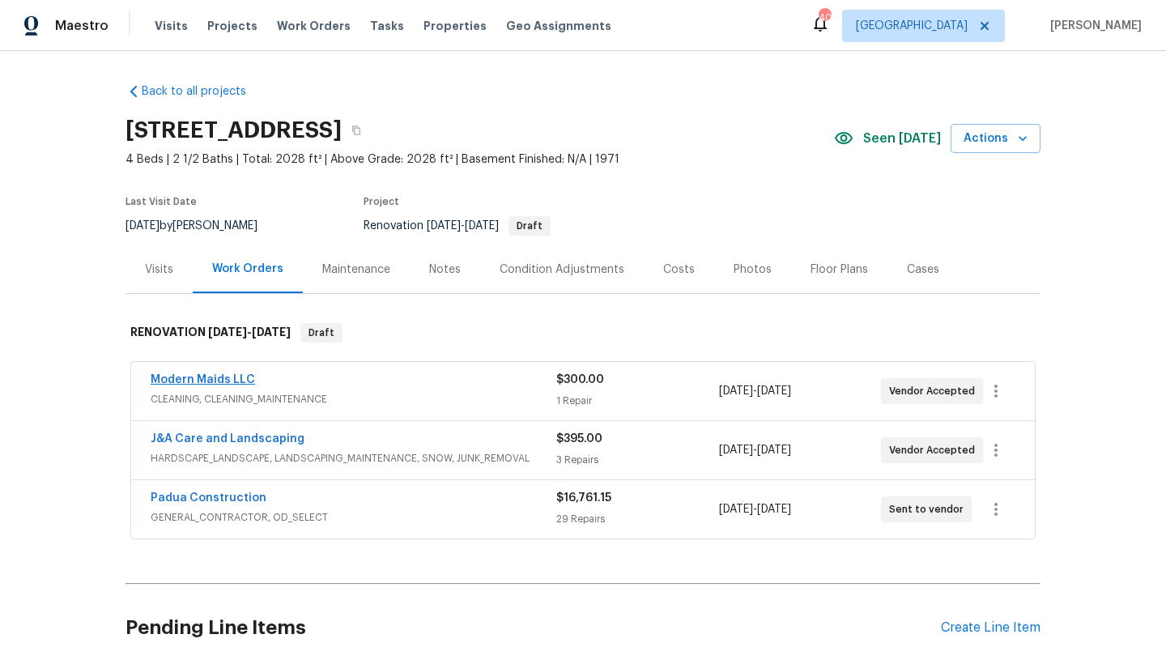
click at [207, 381] on link "Modern Maids LLC" at bounding box center [203, 379] width 104 height 11
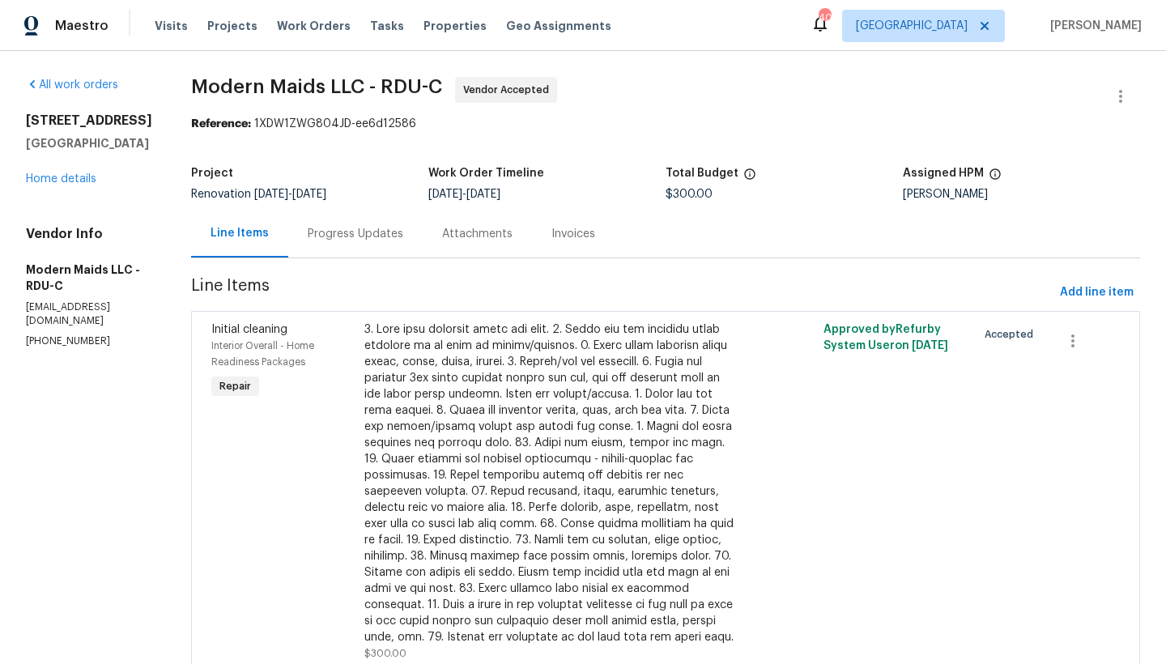
click at [386, 224] on div "Progress Updates" at bounding box center [355, 234] width 134 height 48
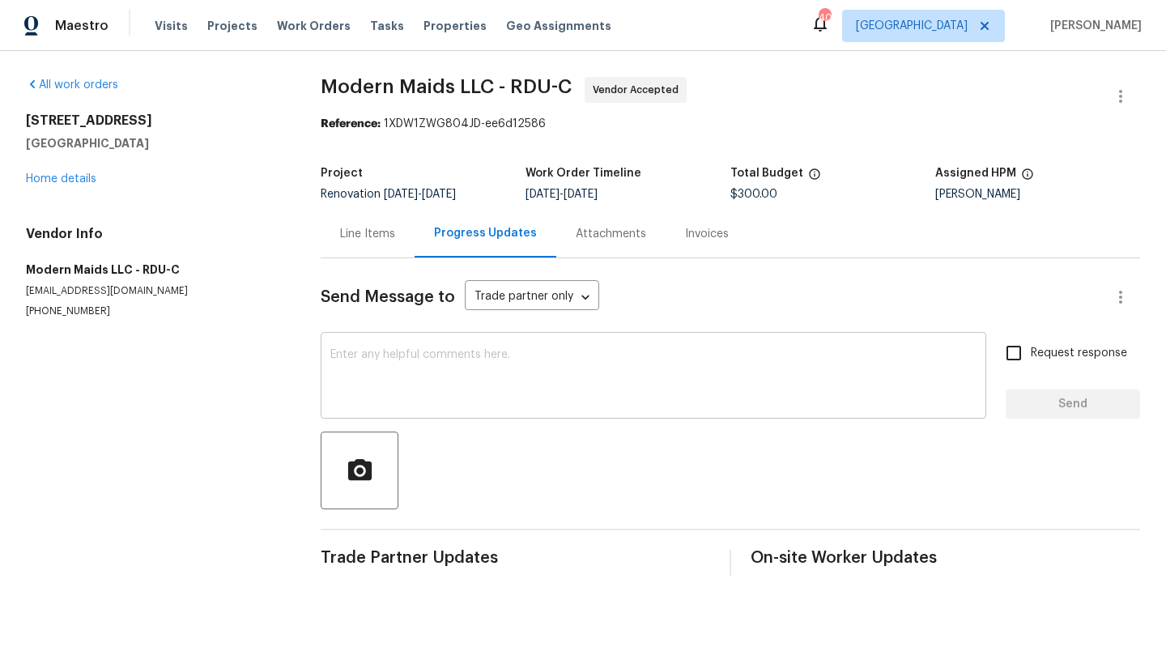
click at [448, 366] on textarea at bounding box center [653, 377] width 646 height 57
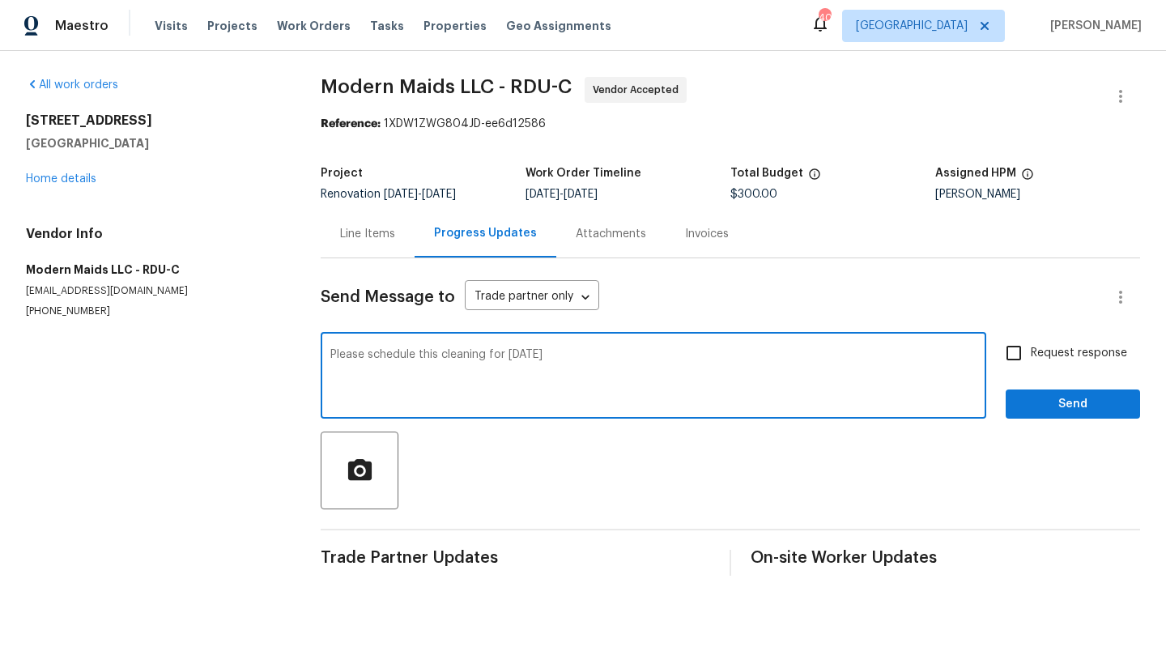
type textarea "Please schedule this cleaning for [DATE]"
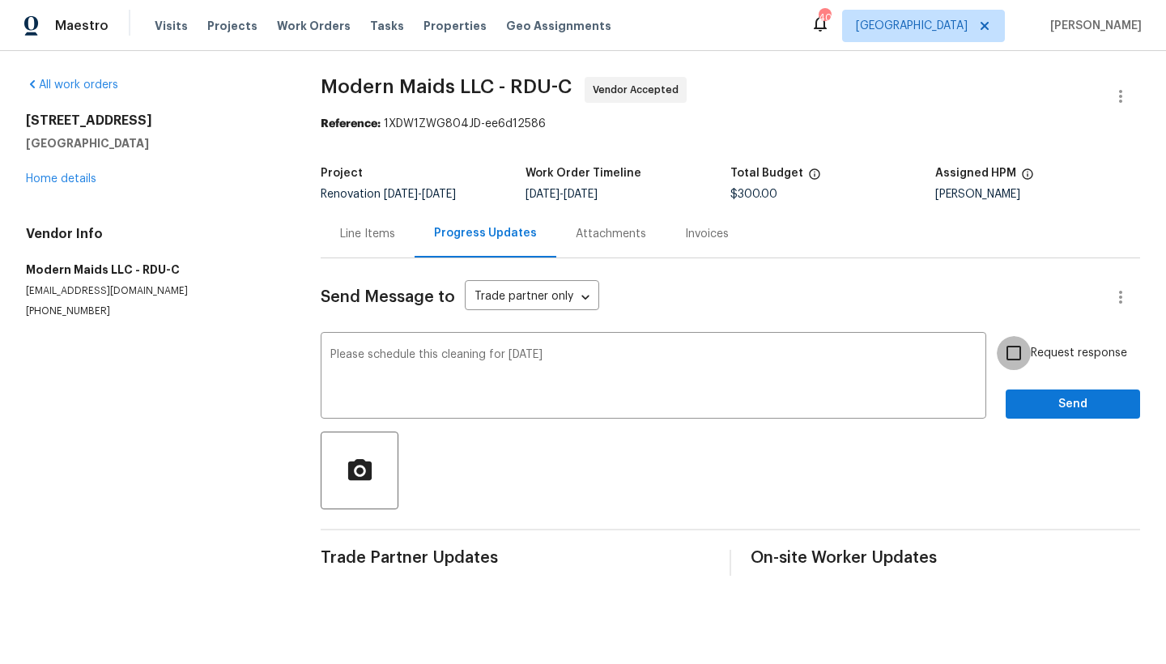
click at [1004, 354] on input "Request response" at bounding box center [1014, 353] width 34 height 34
checkbox input "true"
click at [1038, 406] on span "Send" at bounding box center [1073, 404] width 109 height 20
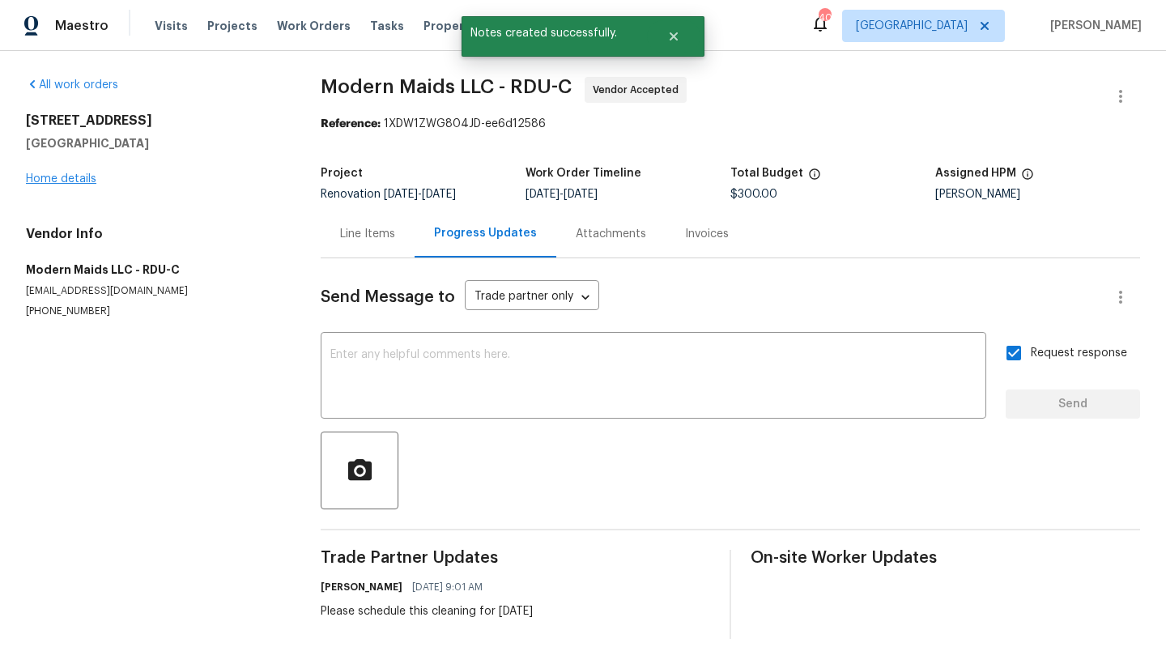
click at [65, 179] on link "Home details" at bounding box center [61, 178] width 70 height 11
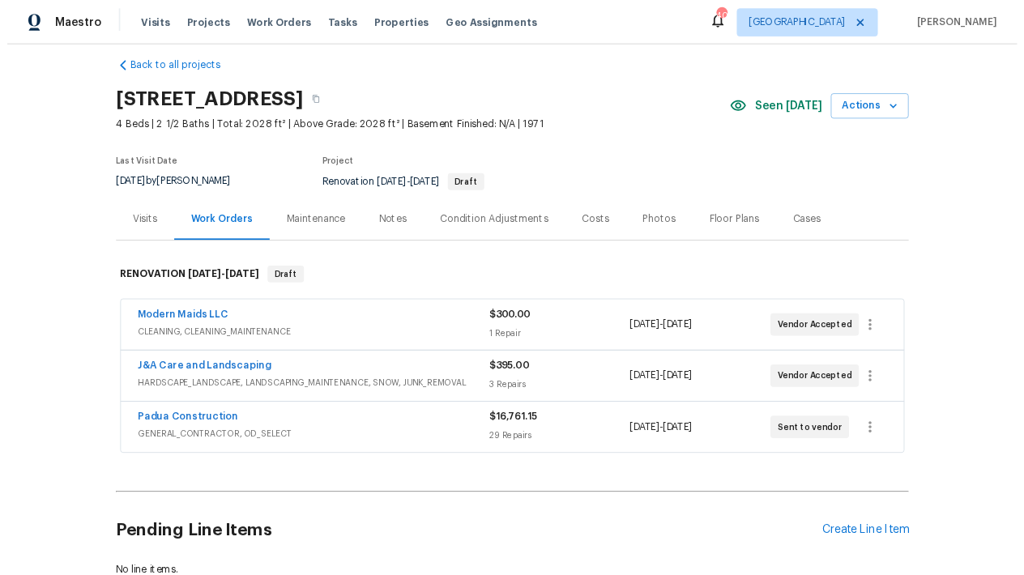
scroll to position [19, 0]
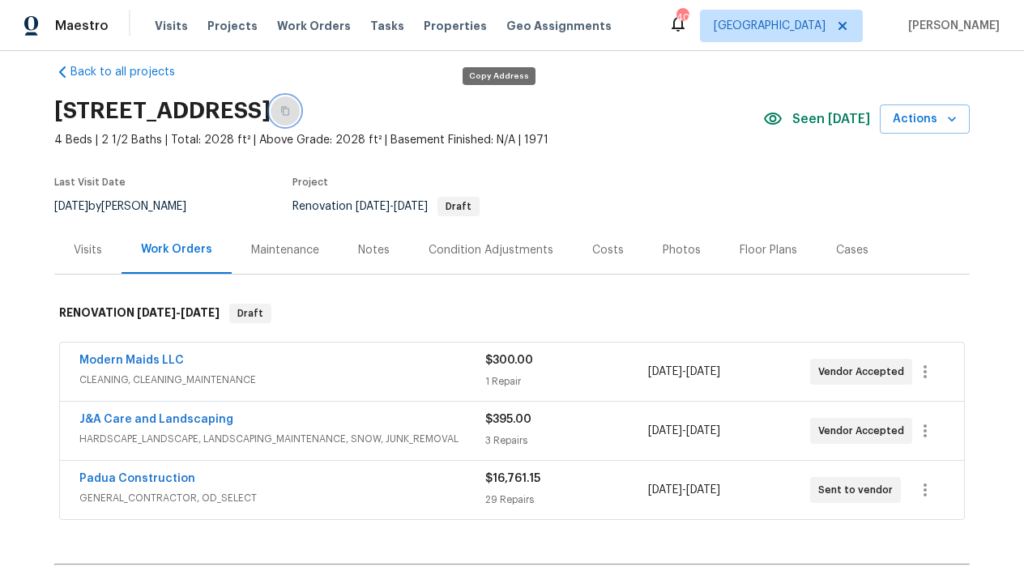
click at [300, 108] on button "button" at bounding box center [285, 110] width 29 height 29
click at [119, 482] on link "Padua Construction" at bounding box center [137, 478] width 116 height 11
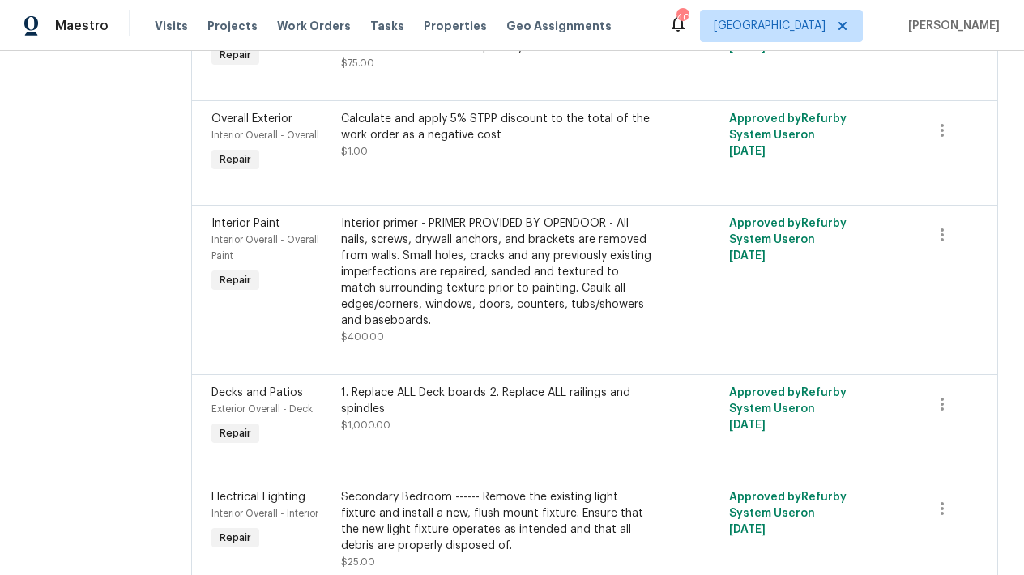
scroll to position [3508, 0]
